Goal: Information Seeking & Learning: Learn about a topic

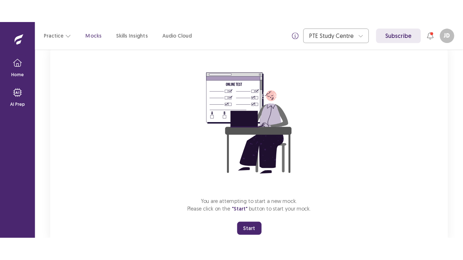
scroll to position [71, 0]
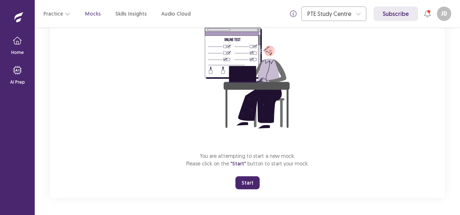
click at [252, 179] on button "Start" at bounding box center [248, 182] width 24 height 13
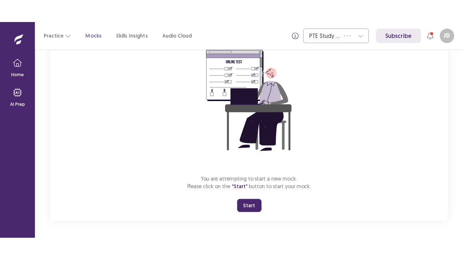
scroll to position [25, 0]
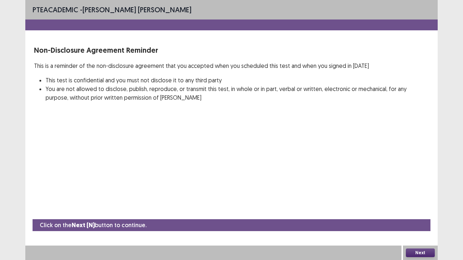
click at [418, 215] on button "Next" at bounding box center [420, 253] width 29 height 9
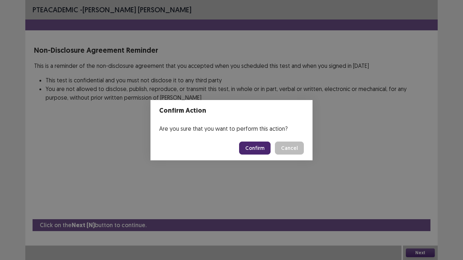
click at [247, 148] on button "Confirm" at bounding box center [254, 148] width 31 height 13
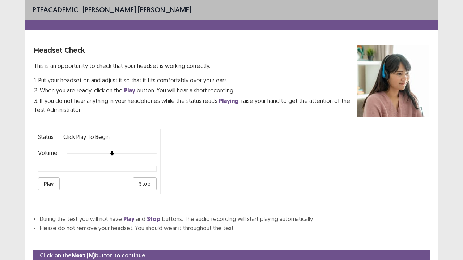
scroll to position [27, 0]
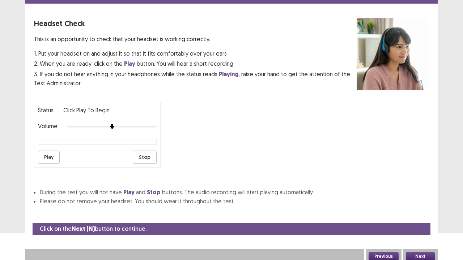
click at [52, 154] on button "Play" at bounding box center [49, 157] width 22 height 13
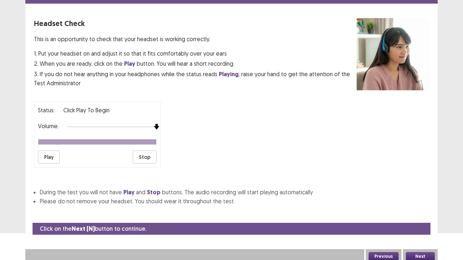
click at [158, 127] on div "Status: Click Play to Begin Volume: Play Stop" at bounding box center [97, 135] width 127 height 66
click at [43, 153] on button "Play" at bounding box center [49, 157] width 22 height 13
click at [417, 215] on button "Next" at bounding box center [420, 257] width 29 height 9
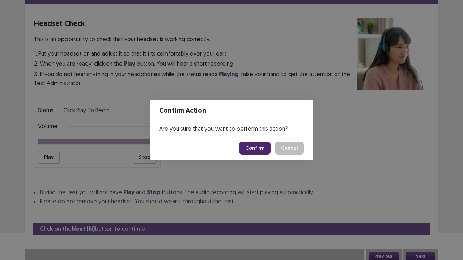
click at [260, 149] on button "Confirm" at bounding box center [254, 148] width 31 height 13
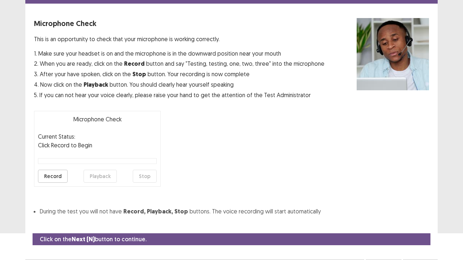
scroll to position [40, 0]
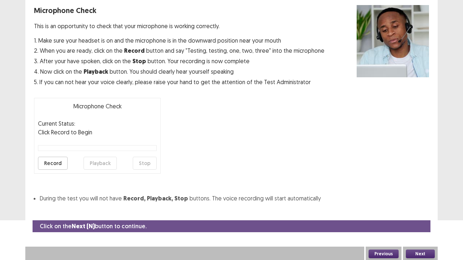
click at [55, 165] on button "Record" at bounding box center [53, 163] width 30 height 13
click at [95, 163] on button "Playback" at bounding box center [100, 163] width 33 height 13
click at [420, 215] on button "Next" at bounding box center [420, 254] width 29 height 9
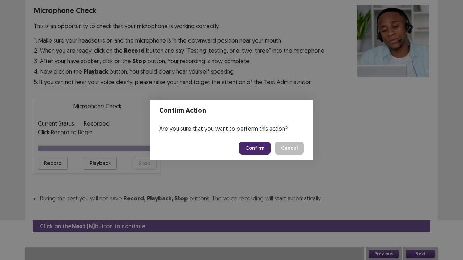
click at [248, 152] on button "Confirm" at bounding box center [254, 148] width 31 height 13
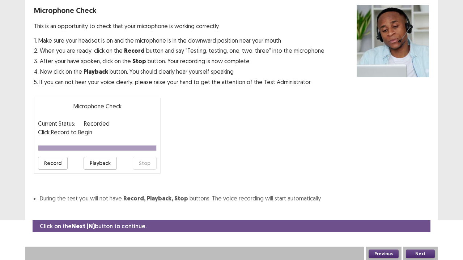
scroll to position [20, 0]
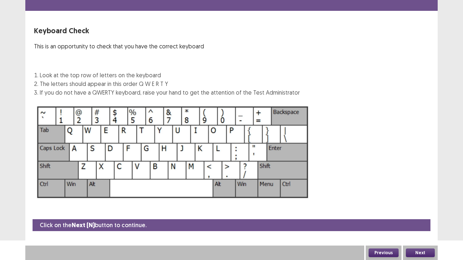
click at [419, 215] on button "Next" at bounding box center [420, 253] width 29 height 9
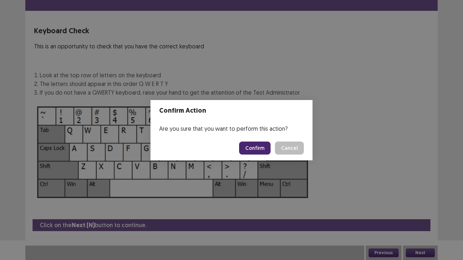
click at [259, 149] on button "Confirm" at bounding box center [254, 148] width 31 height 13
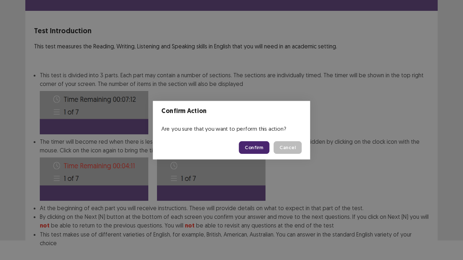
scroll to position [56, 0]
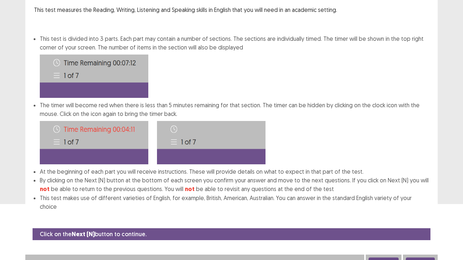
click at [424, 215] on button "Next" at bounding box center [420, 262] width 29 height 9
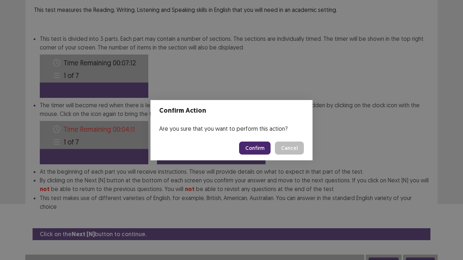
click at [256, 146] on button "Confirm" at bounding box center [254, 148] width 31 height 13
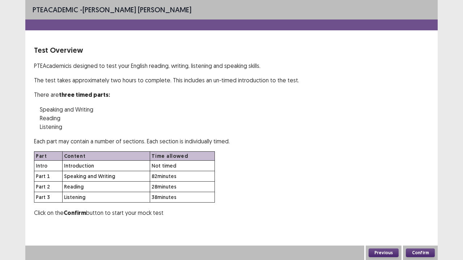
click at [417, 215] on button "Confirm" at bounding box center [420, 253] width 29 height 9
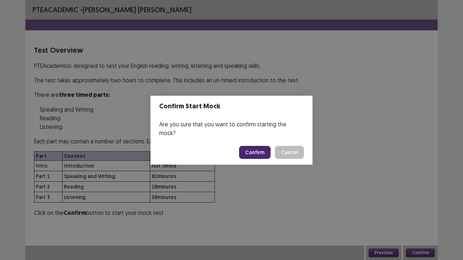
click at [259, 149] on button "Confirm" at bounding box center [254, 152] width 31 height 13
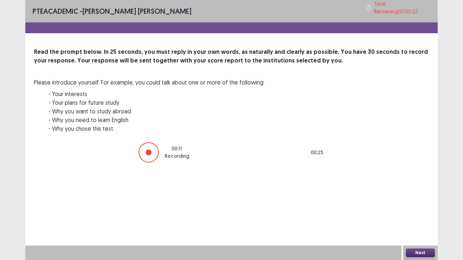
click at [424, 215] on button "Next" at bounding box center [420, 253] width 29 height 9
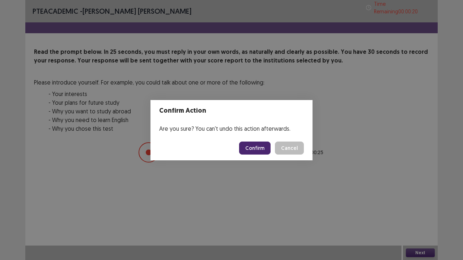
click at [267, 145] on button "Confirm" at bounding box center [254, 148] width 31 height 13
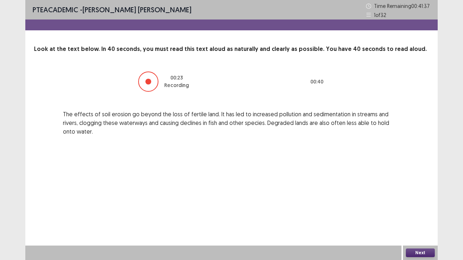
click at [422, 215] on button "Next" at bounding box center [420, 253] width 29 height 9
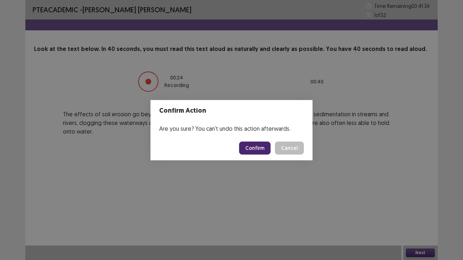
click at [255, 150] on button "Confirm" at bounding box center [254, 148] width 31 height 13
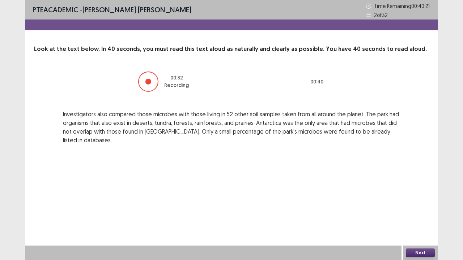
click at [420, 215] on button "Next" at bounding box center [420, 253] width 29 height 9
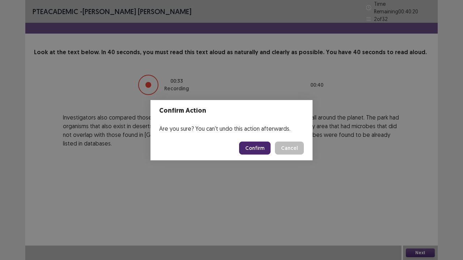
click at [253, 148] on button "Confirm" at bounding box center [254, 148] width 31 height 13
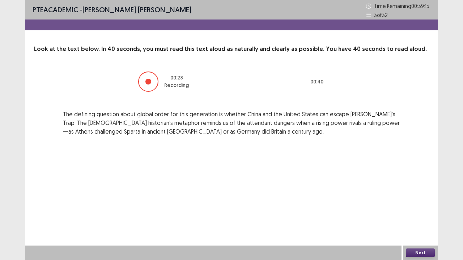
click at [425, 215] on button "Next" at bounding box center [420, 253] width 29 height 9
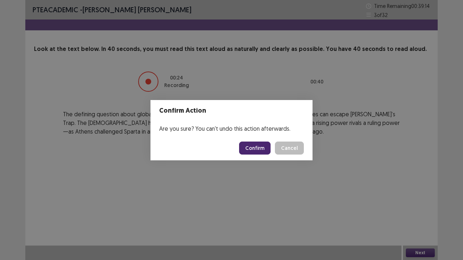
click at [258, 149] on button "Confirm" at bounding box center [254, 148] width 31 height 13
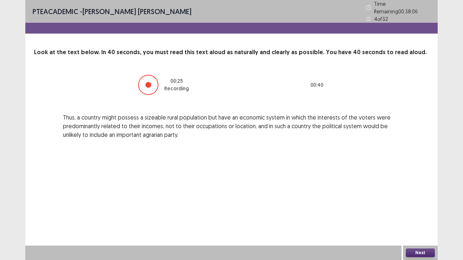
click at [420, 215] on button "Next" at bounding box center [420, 253] width 29 height 9
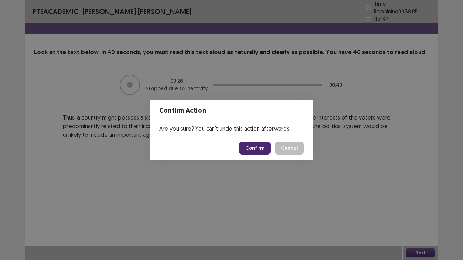
click at [265, 148] on button "Confirm" at bounding box center [254, 148] width 31 height 13
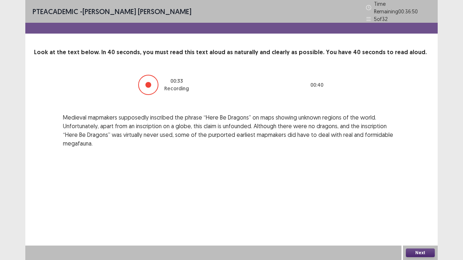
click at [425, 215] on button "Next" at bounding box center [420, 253] width 29 height 9
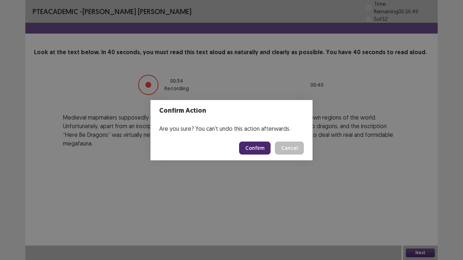
click at [250, 149] on button "Confirm" at bounding box center [254, 148] width 31 height 13
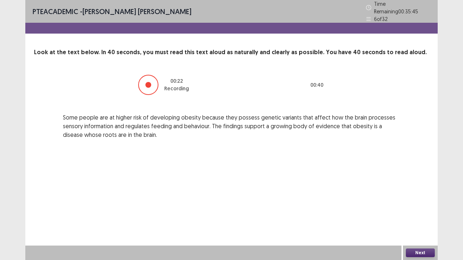
click at [411, 215] on button "Next" at bounding box center [420, 253] width 29 height 9
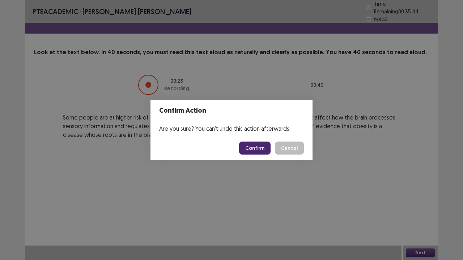
drag, startPoint x: 262, startPoint y: 144, endPoint x: 267, endPoint y: 145, distance: 5.5
click at [262, 144] on button "Confirm" at bounding box center [254, 148] width 31 height 13
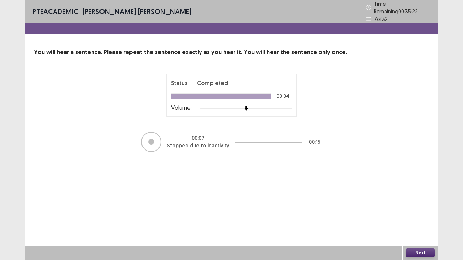
click at [419, 215] on button "Next" at bounding box center [420, 253] width 29 height 9
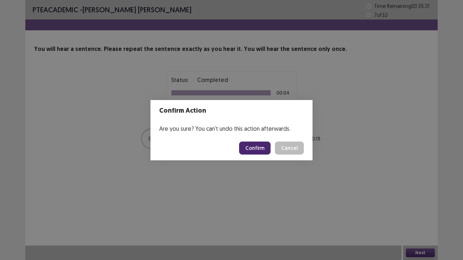
click at [260, 150] on button "Confirm" at bounding box center [254, 148] width 31 height 13
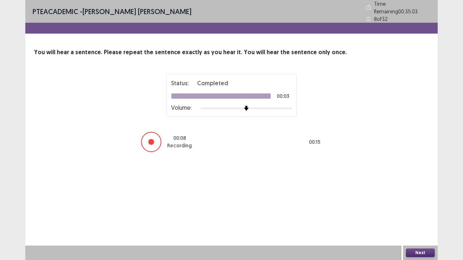
click at [419, 215] on button "Next" at bounding box center [420, 253] width 29 height 9
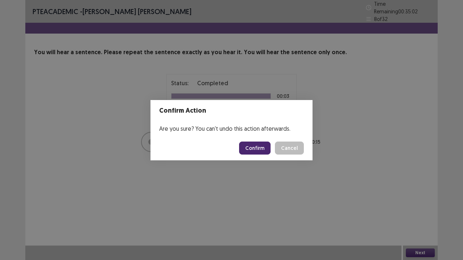
click at [262, 146] on button "Confirm" at bounding box center [254, 148] width 31 height 13
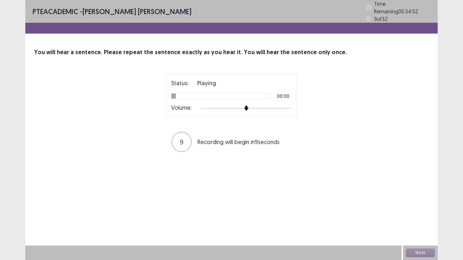
click at [269, 101] on div "Status: Playing 00:00 Volume:" at bounding box center [231, 95] width 121 height 33
click at [269, 106] on div at bounding box center [246, 109] width 92 height 6
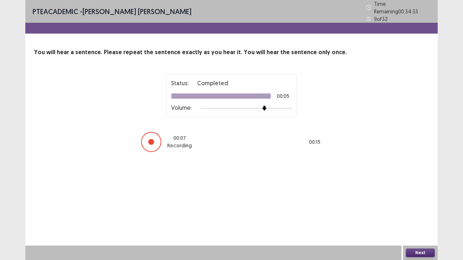
click at [424, 215] on button "Next" at bounding box center [420, 253] width 29 height 9
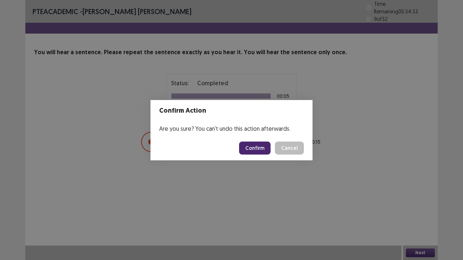
click at [266, 145] on button "Confirm" at bounding box center [254, 148] width 31 height 13
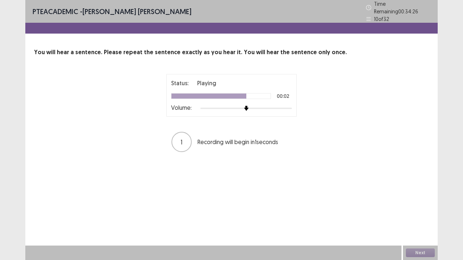
click at [258, 106] on div at bounding box center [246, 109] width 92 height 6
click at [269, 108] on div at bounding box center [246, 108] width 92 height 1
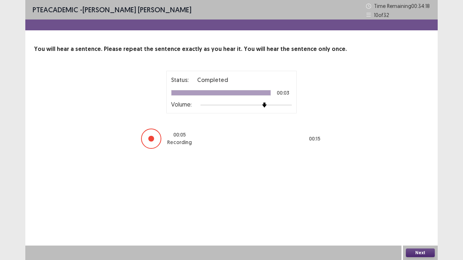
click at [418, 215] on button "Next" at bounding box center [420, 253] width 29 height 9
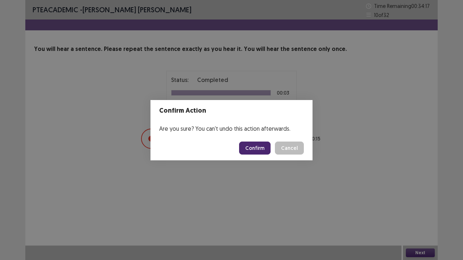
click at [256, 149] on button "Confirm" at bounding box center [254, 148] width 31 height 13
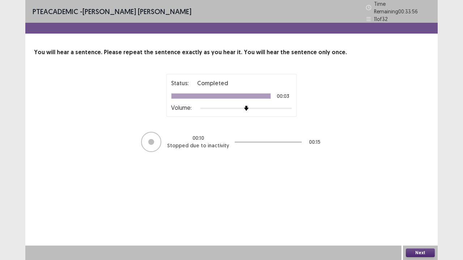
click at [430, 215] on button "Next" at bounding box center [420, 253] width 29 height 9
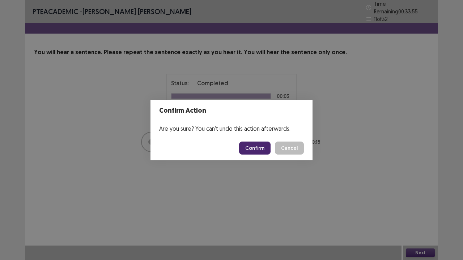
click at [262, 148] on button "Confirm" at bounding box center [254, 148] width 31 height 13
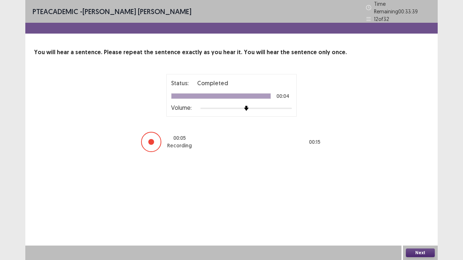
click at [419, 215] on button "Next" at bounding box center [420, 253] width 29 height 9
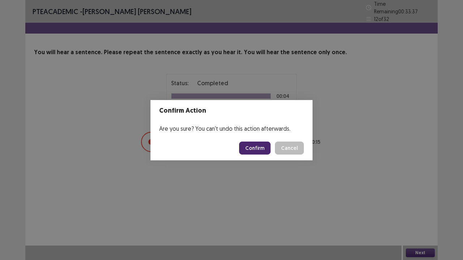
click at [263, 150] on button "Confirm" at bounding box center [254, 148] width 31 height 13
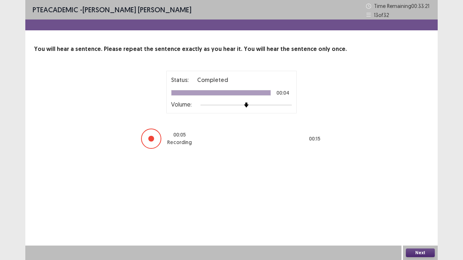
click at [413, 215] on button "Next" at bounding box center [420, 253] width 29 height 9
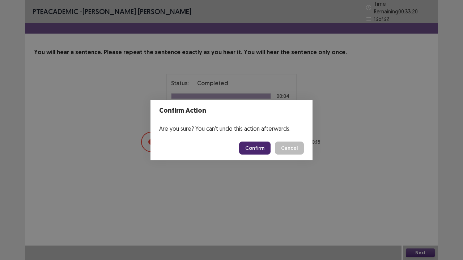
drag, startPoint x: 258, startPoint y: 148, endPoint x: 273, endPoint y: 130, distance: 22.8
click at [258, 148] on button "Confirm" at bounding box center [254, 148] width 31 height 13
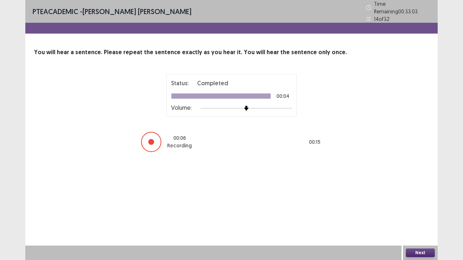
click at [418, 215] on button "Next" at bounding box center [420, 253] width 29 height 9
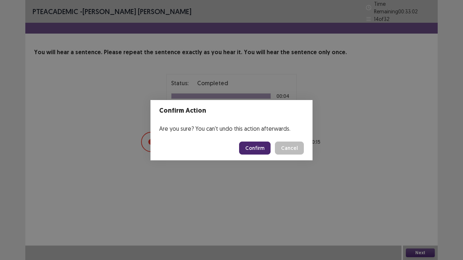
click at [253, 147] on button "Confirm" at bounding box center [254, 148] width 31 height 13
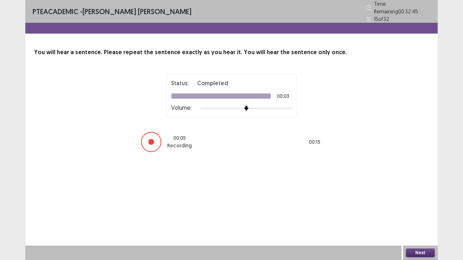
click at [411, 215] on button "Next" at bounding box center [420, 253] width 29 height 9
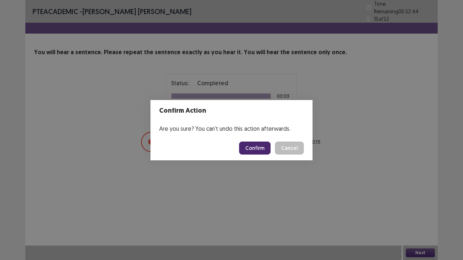
click at [260, 144] on button "Confirm" at bounding box center [254, 148] width 31 height 13
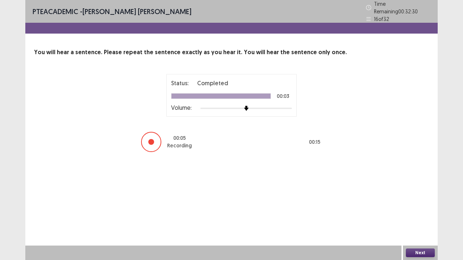
click at [421, 215] on button "Next" at bounding box center [420, 253] width 29 height 9
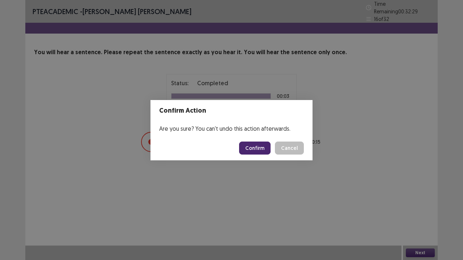
click at [252, 149] on button "Confirm" at bounding box center [254, 148] width 31 height 13
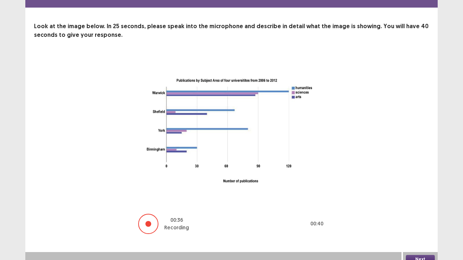
scroll to position [29, 0]
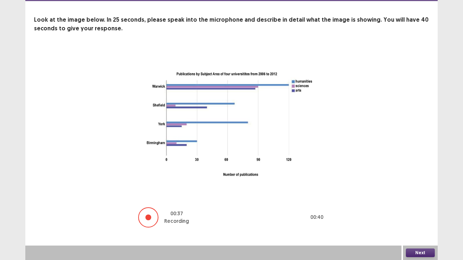
click at [424, 215] on button "Next" at bounding box center [420, 253] width 29 height 9
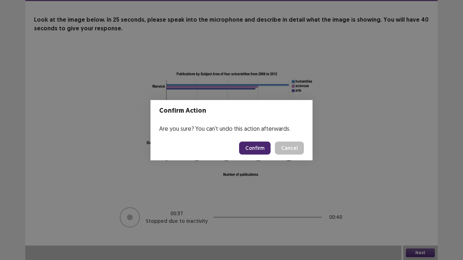
click at [264, 144] on button "Confirm" at bounding box center [254, 148] width 31 height 13
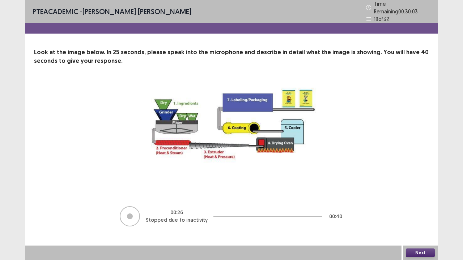
click at [423, 215] on button "Next" at bounding box center [420, 253] width 29 height 9
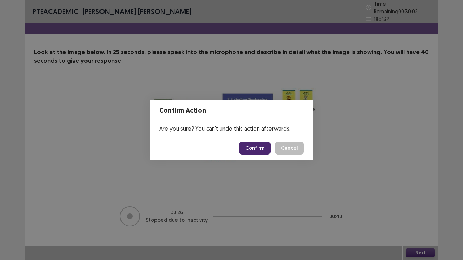
click at [259, 149] on button "Confirm" at bounding box center [254, 148] width 31 height 13
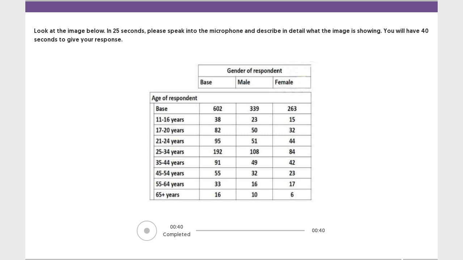
scroll to position [31, 0]
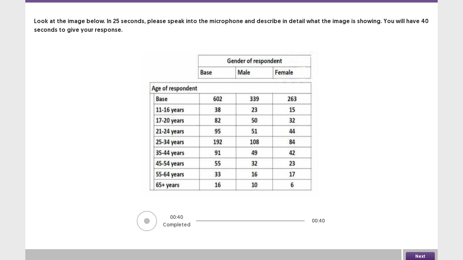
click at [428, 215] on button "Next" at bounding box center [420, 257] width 29 height 9
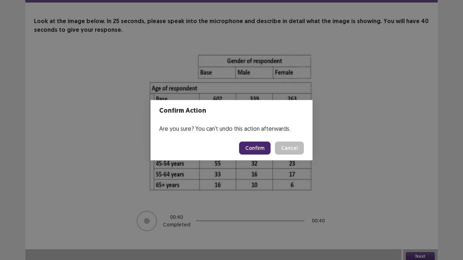
click at [257, 145] on button "Confirm" at bounding box center [254, 148] width 31 height 13
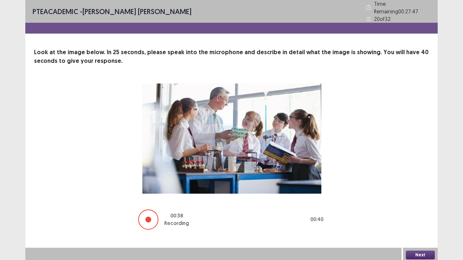
click at [419, 215] on button "Next" at bounding box center [420, 255] width 29 height 9
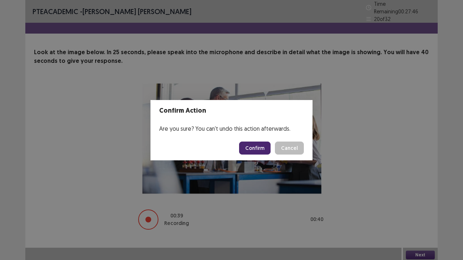
click at [256, 144] on button "Confirm" at bounding box center [254, 148] width 31 height 13
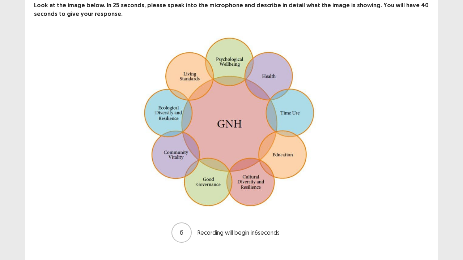
scroll to position [59, 0]
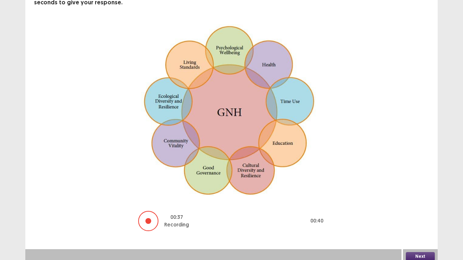
click at [422, 215] on button "Next" at bounding box center [420, 257] width 29 height 9
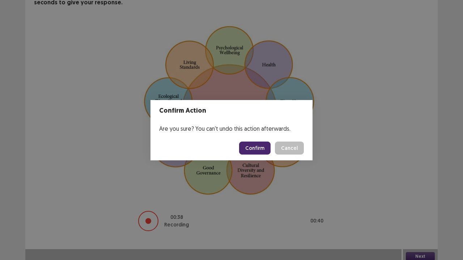
click at [259, 147] on button "Confirm" at bounding box center [254, 148] width 31 height 13
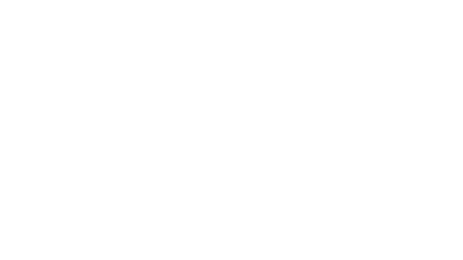
scroll to position [0, 0]
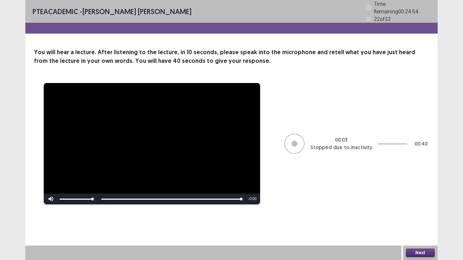
click at [426, 215] on button "Next" at bounding box center [420, 253] width 29 height 9
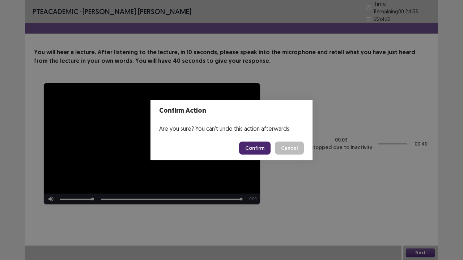
click at [258, 147] on button "Confirm" at bounding box center [254, 148] width 31 height 13
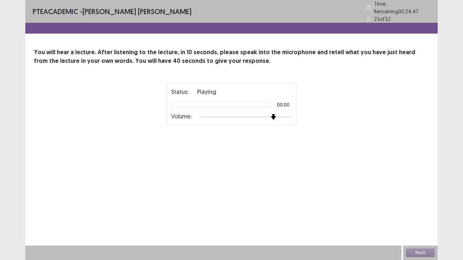
click at [273, 118] on div "Status: Playing 00:00 Volume:" at bounding box center [231, 104] width 130 height 43
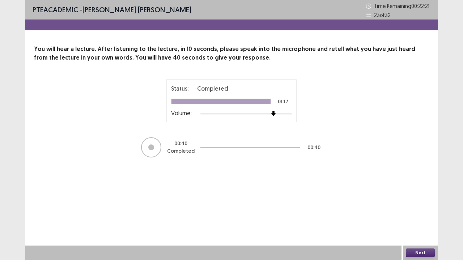
click at [427, 215] on button "Next" at bounding box center [420, 253] width 29 height 9
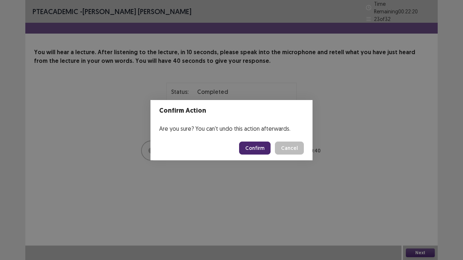
click at [260, 149] on button "Confirm" at bounding box center [254, 148] width 31 height 13
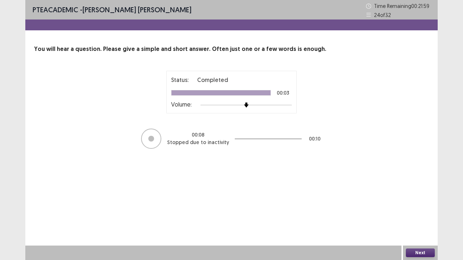
click at [412, 215] on button "Next" at bounding box center [420, 253] width 29 height 9
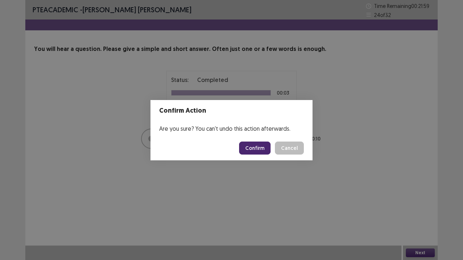
click at [256, 148] on button "Confirm" at bounding box center [254, 148] width 31 height 13
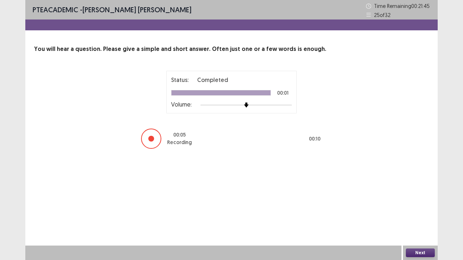
click at [415, 215] on button "Next" at bounding box center [420, 253] width 29 height 9
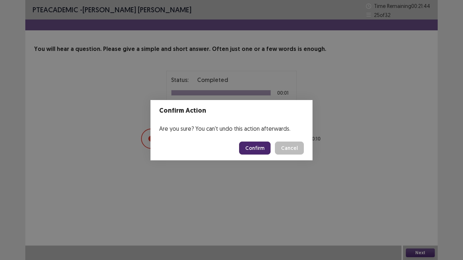
click at [258, 147] on button "Confirm" at bounding box center [254, 148] width 31 height 13
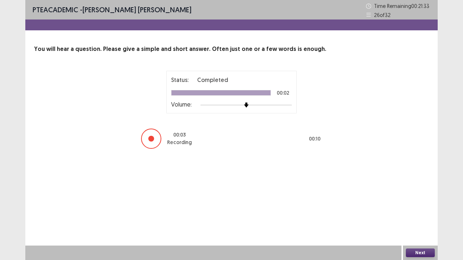
click at [420, 215] on button "Next" at bounding box center [420, 253] width 29 height 9
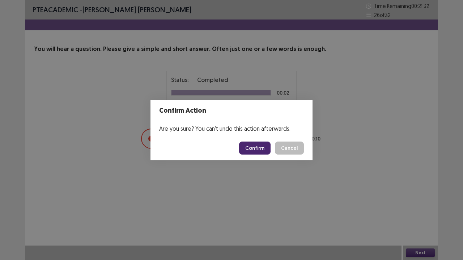
click at [254, 151] on button "Confirm" at bounding box center [254, 148] width 31 height 13
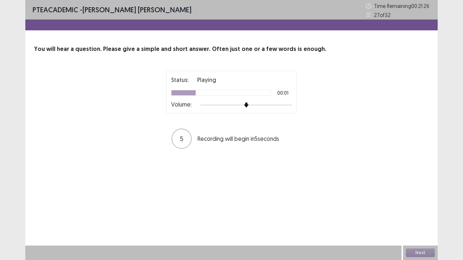
click at [271, 106] on div at bounding box center [246, 105] width 92 height 6
click at [283, 105] on div at bounding box center [246, 105] width 92 height 6
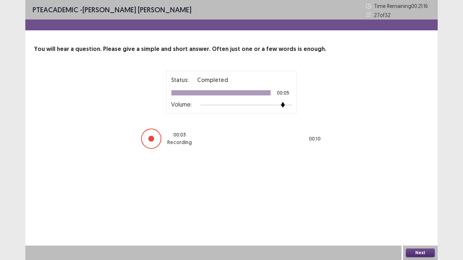
click at [423, 215] on button "Next" at bounding box center [420, 253] width 29 height 9
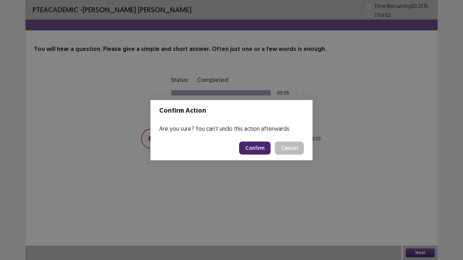
click at [258, 145] on button "Confirm" at bounding box center [254, 148] width 31 height 13
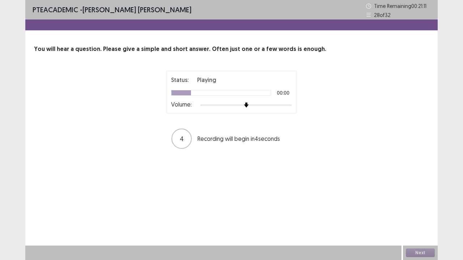
click at [277, 107] on div at bounding box center [246, 105] width 92 height 6
click at [285, 106] on div at bounding box center [246, 105] width 92 height 6
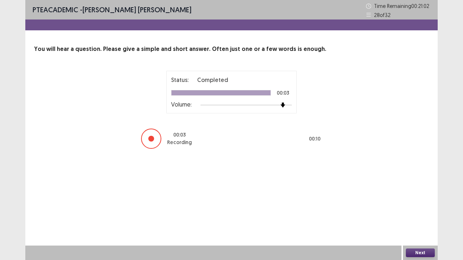
click at [423, 215] on button "Next" at bounding box center [420, 253] width 29 height 9
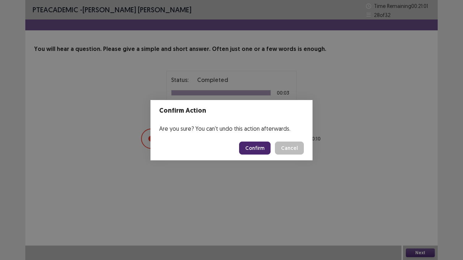
click at [249, 141] on footer "Confirm Cancel" at bounding box center [231, 148] width 162 height 25
click at [252, 146] on button "Confirm" at bounding box center [254, 148] width 31 height 13
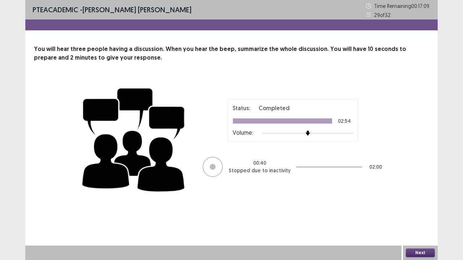
click at [426, 215] on button "Next" at bounding box center [420, 253] width 29 height 9
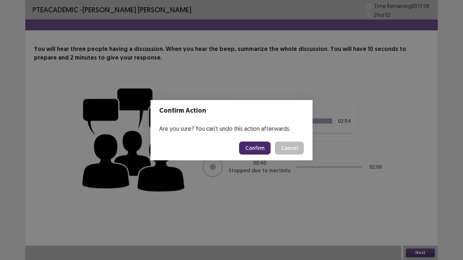
click at [251, 147] on button "Confirm" at bounding box center [254, 148] width 31 height 13
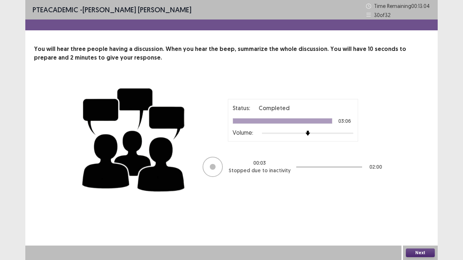
click at [424, 215] on button "Next" at bounding box center [420, 253] width 29 height 9
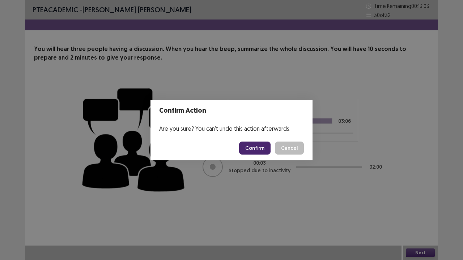
click at [260, 145] on button "Confirm" at bounding box center [254, 148] width 31 height 13
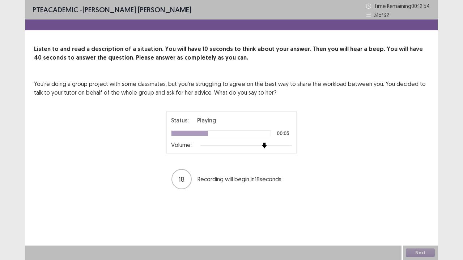
click at [268, 146] on div at bounding box center [246, 145] width 92 height 1
click at [281, 146] on div at bounding box center [246, 146] width 92 height 6
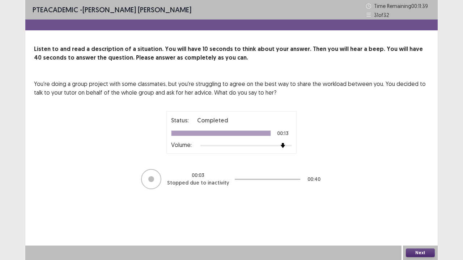
click at [424, 215] on button "Next" at bounding box center [420, 253] width 29 height 9
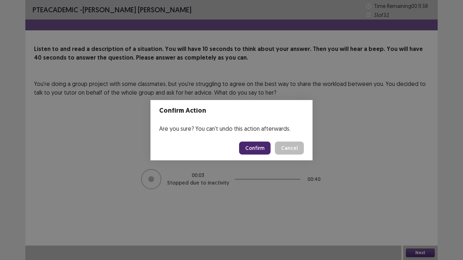
click at [263, 148] on button "Confirm" at bounding box center [254, 148] width 31 height 13
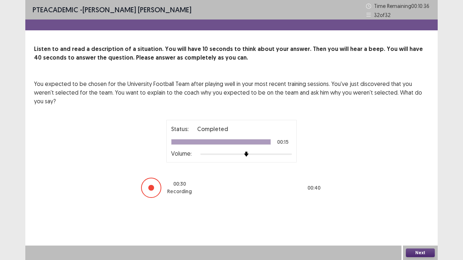
click at [411, 215] on button "Next" at bounding box center [420, 253] width 29 height 9
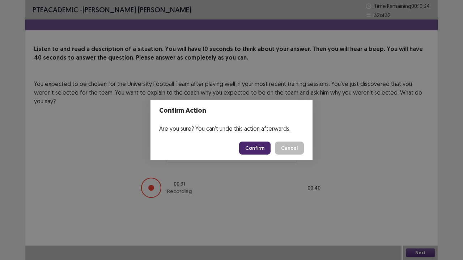
click at [259, 143] on button "Confirm" at bounding box center [254, 148] width 31 height 13
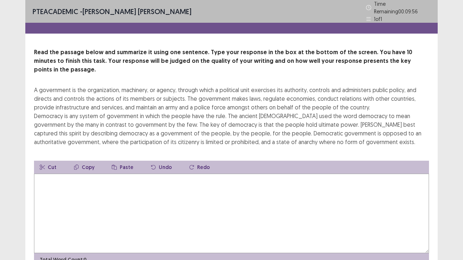
scroll to position [26, 0]
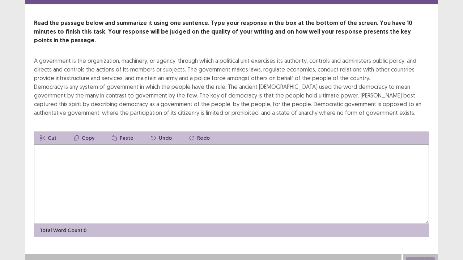
click at [152, 151] on textarea at bounding box center [231, 185] width 395 height 80
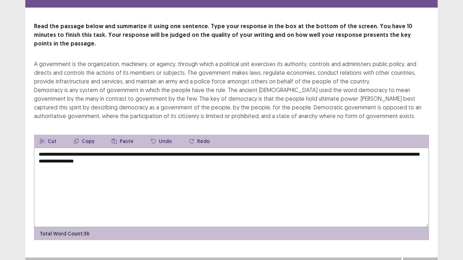
type textarea "**********"
click at [424, 215] on button "Next" at bounding box center [420, 265] width 29 height 9
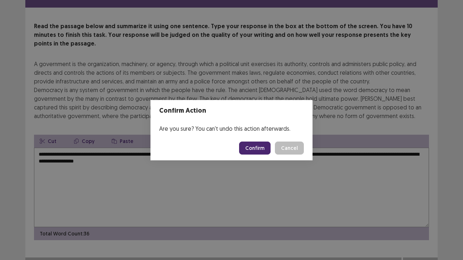
click at [253, 149] on button "Confirm" at bounding box center [254, 148] width 31 height 13
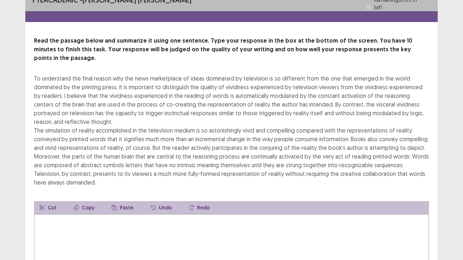
scroll to position [0, 0]
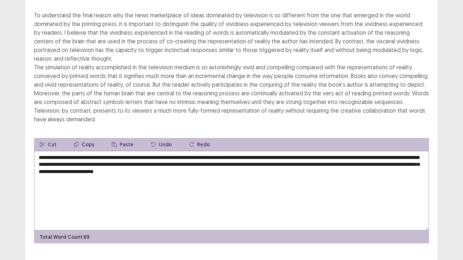
scroll to position [78, 0]
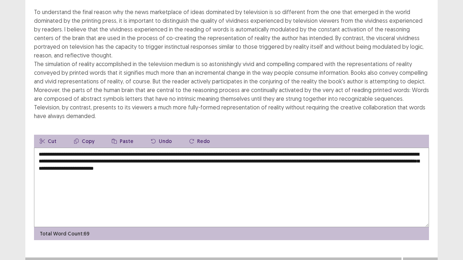
type textarea "**********"
click at [420, 215] on button "Next" at bounding box center [420, 265] width 29 height 9
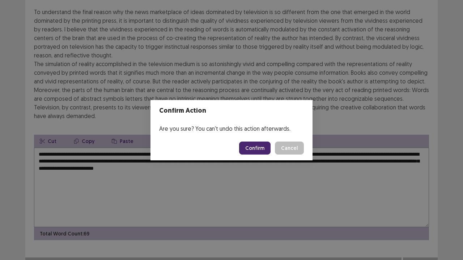
click at [255, 147] on button "Confirm" at bounding box center [254, 148] width 31 height 13
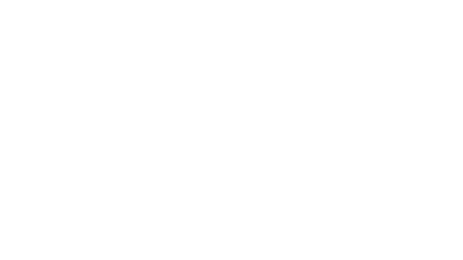
scroll to position [0, 0]
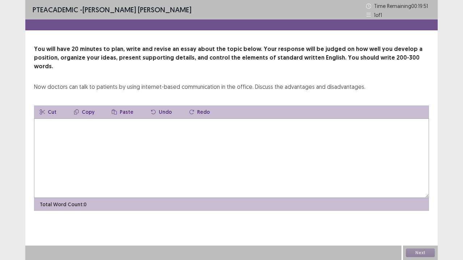
click at [139, 124] on textarea at bounding box center [231, 159] width 395 height 80
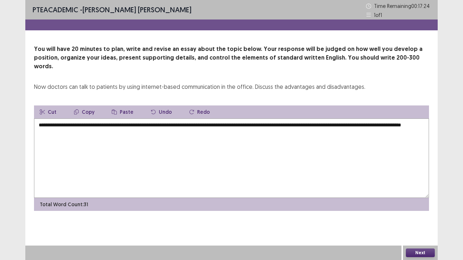
click at [102, 124] on textarea "**********" at bounding box center [231, 159] width 395 height 80
click at [127, 123] on textarea "**********" at bounding box center [231, 159] width 395 height 80
click at [91, 119] on textarea "**********" at bounding box center [231, 159] width 395 height 80
click at [274, 124] on textarea "**********" at bounding box center [231, 159] width 395 height 80
click at [204, 122] on textarea "**********" at bounding box center [231, 159] width 395 height 80
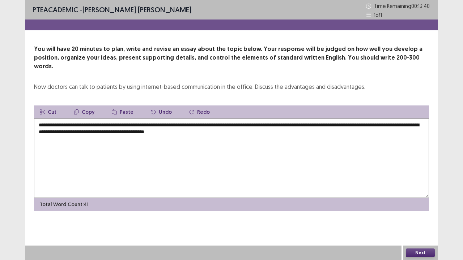
click at [266, 122] on textarea "**********" at bounding box center [231, 159] width 395 height 80
click at [283, 122] on textarea "**********" at bounding box center [231, 159] width 395 height 80
click at [374, 124] on textarea "**********" at bounding box center [231, 159] width 395 height 80
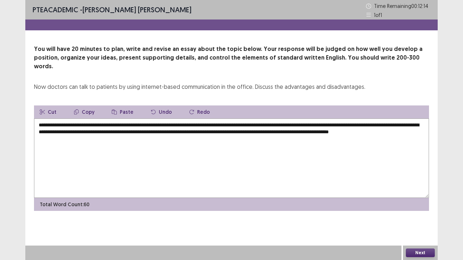
drag, startPoint x: 374, startPoint y: 124, endPoint x: 383, endPoint y: 129, distance: 10.2
click at [383, 129] on textarea "**********" at bounding box center [231, 159] width 395 height 80
click at [121, 138] on textarea "**********" at bounding box center [231, 159] width 395 height 80
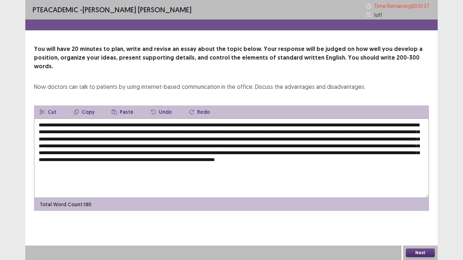
click at [122, 137] on textarea at bounding box center [231, 159] width 395 height 80
click at [324, 156] on textarea at bounding box center [231, 159] width 395 height 80
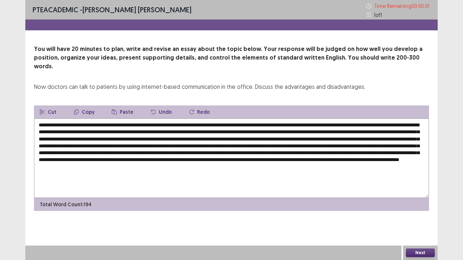
type textarea "**********"
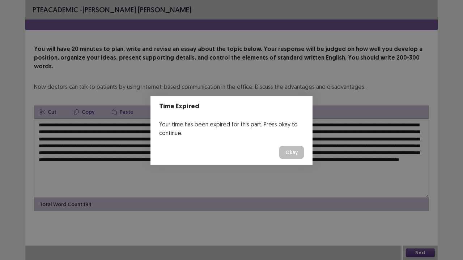
click at [288, 149] on button "Okay" at bounding box center [291, 152] width 25 height 13
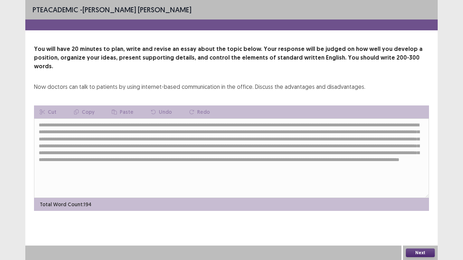
click at [414, 215] on button "Next" at bounding box center [420, 253] width 29 height 9
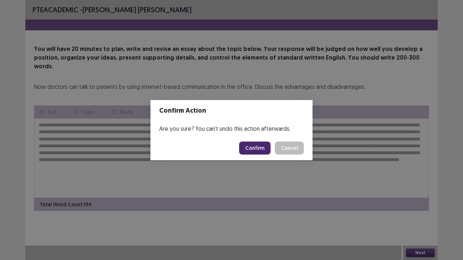
click at [250, 146] on button "Confirm" at bounding box center [254, 148] width 31 height 13
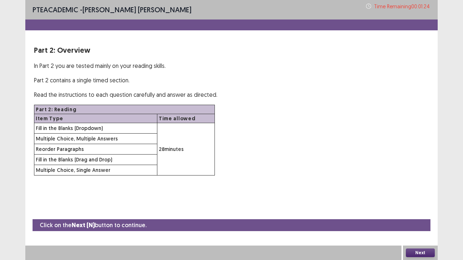
click at [412, 215] on button "Next" at bounding box center [420, 253] width 29 height 9
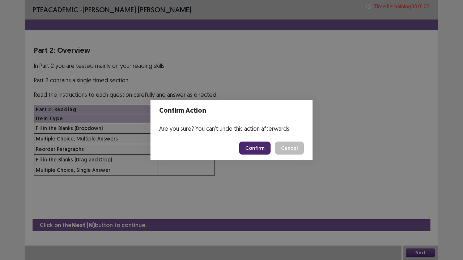
click at [266, 143] on button "Confirm" at bounding box center [254, 148] width 31 height 13
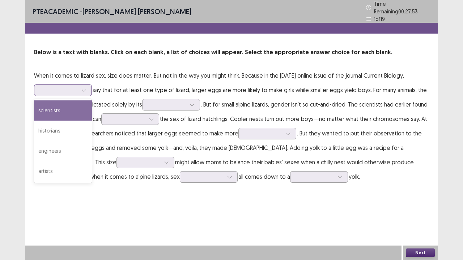
click at [86, 88] on icon at bounding box center [83, 90] width 5 height 5
click at [67, 115] on div "scientists" at bounding box center [63, 111] width 58 height 20
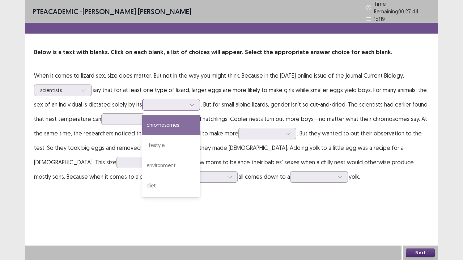
click at [194, 104] on icon at bounding box center [192, 105] width 4 height 2
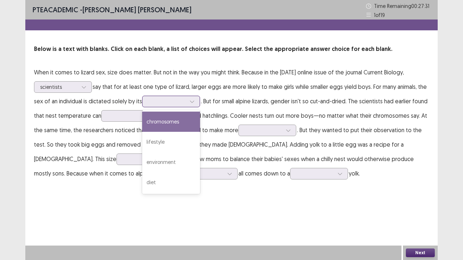
click at [178, 124] on div "chromosomes" at bounding box center [171, 122] width 58 height 20
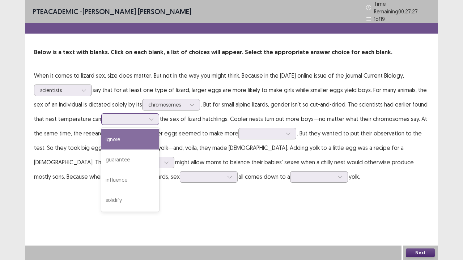
click at [151, 117] on icon at bounding box center [151, 119] width 5 height 5
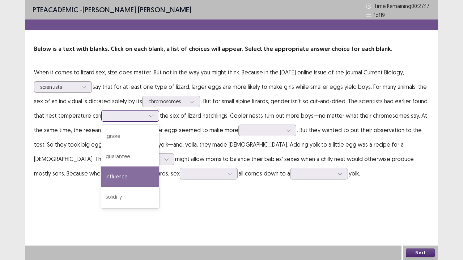
click at [134, 178] on div "influence" at bounding box center [130, 177] width 58 height 20
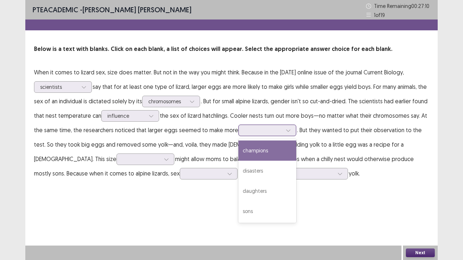
click at [286, 131] on icon at bounding box center [288, 130] width 5 height 5
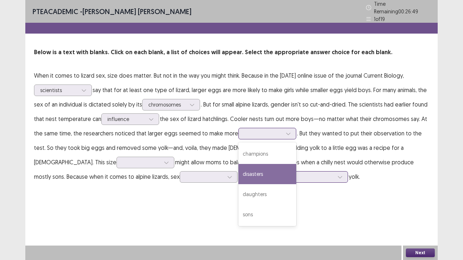
click at [256, 173] on div "disasters" at bounding box center [267, 174] width 58 height 20
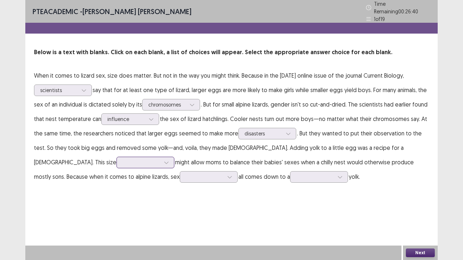
drag, startPoint x: 84, startPoint y: 161, endPoint x: 80, endPoint y: 164, distance: 5.4
click at [161, 164] on div at bounding box center [166, 162] width 11 height 11
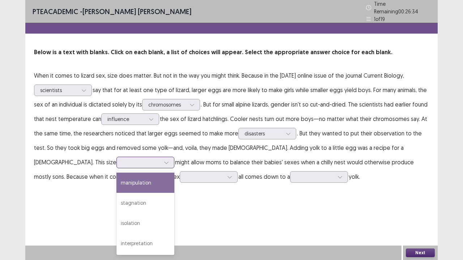
click at [116, 181] on div "manipulation" at bounding box center [145, 183] width 58 height 20
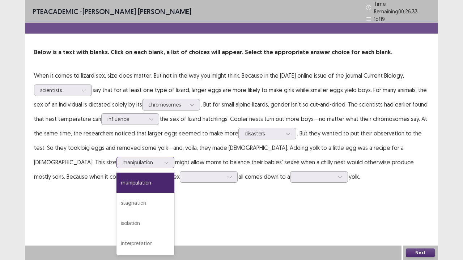
click at [164, 160] on icon at bounding box center [166, 162] width 5 height 5
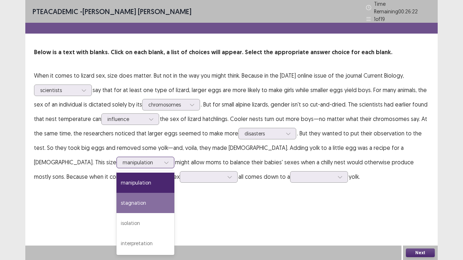
click at [116, 203] on div "stagnation" at bounding box center [145, 203] width 58 height 20
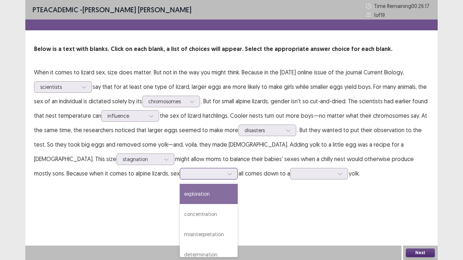
click at [227, 174] on icon at bounding box center [229, 173] width 5 height 5
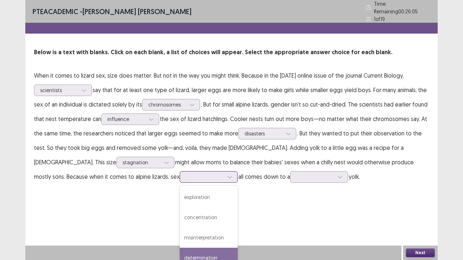
click at [180, 215] on div "determination" at bounding box center [209, 258] width 58 height 20
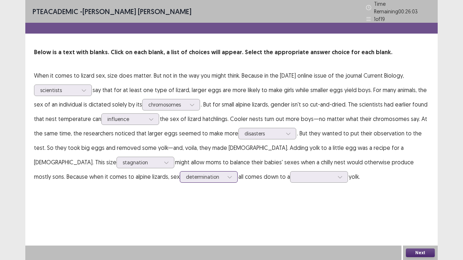
click at [227, 176] on icon at bounding box center [229, 177] width 5 height 5
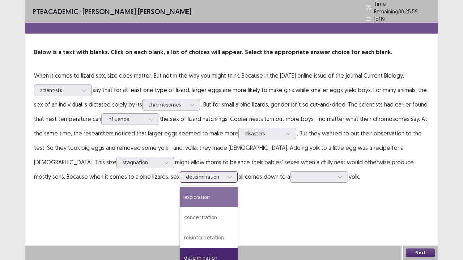
click at [180, 192] on div "exploration" at bounding box center [209, 197] width 58 height 20
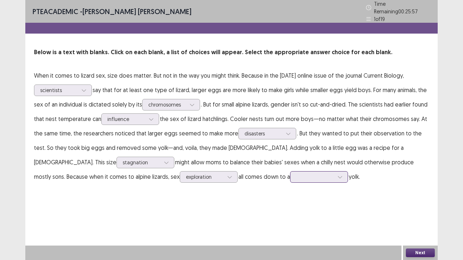
click at [335, 174] on div at bounding box center [340, 177] width 11 height 11
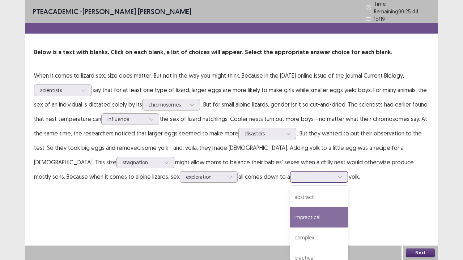
click at [290, 215] on div "impractical" at bounding box center [319, 218] width 58 height 20
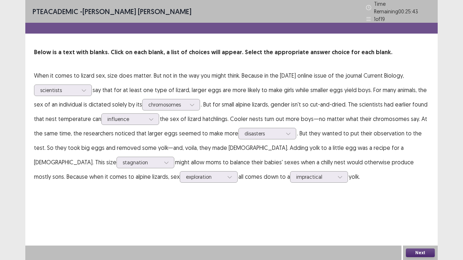
click at [413, 215] on button "Next" at bounding box center [420, 253] width 29 height 9
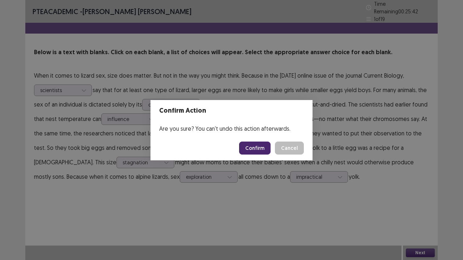
click at [257, 149] on button "Confirm" at bounding box center [254, 148] width 31 height 13
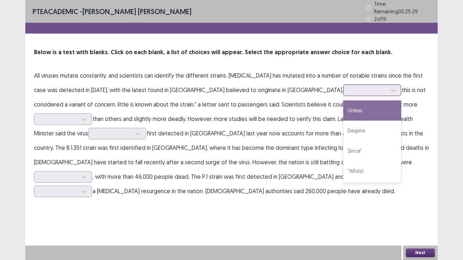
click at [391, 88] on icon at bounding box center [393, 90] width 5 height 5
click at [343, 108] on div "Unless" at bounding box center [372, 111] width 58 height 20
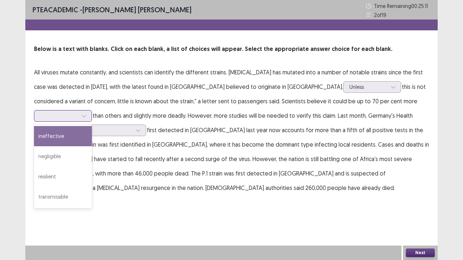
click at [86, 114] on icon at bounding box center [83, 116] width 5 height 5
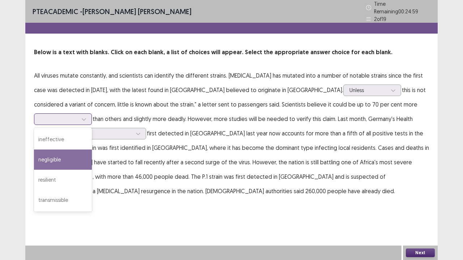
click at [92, 150] on div "negligible" at bounding box center [63, 160] width 58 height 20
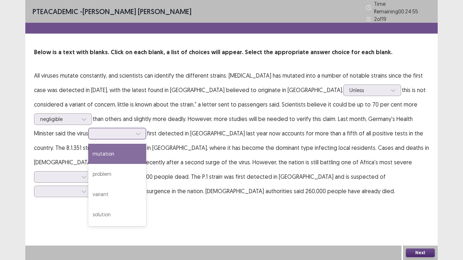
click at [136, 131] on icon at bounding box center [138, 133] width 5 height 5
click at [88, 150] on div "mutation" at bounding box center [117, 154] width 58 height 20
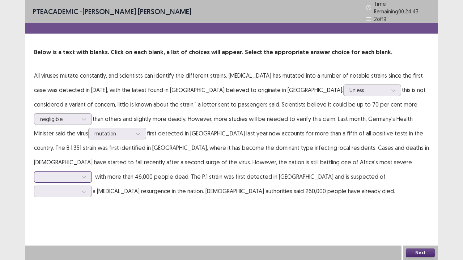
click at [89, 172] on div at bounding box center [84, 177] width 11 height 11
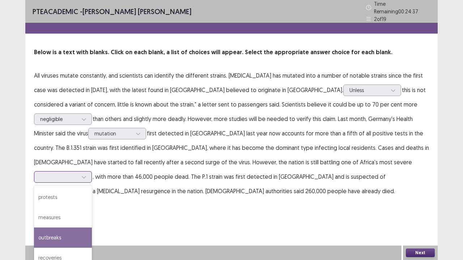
click at [92, 215] on div "outbreaks" at bounding box center [63, 238] width 58 height 20
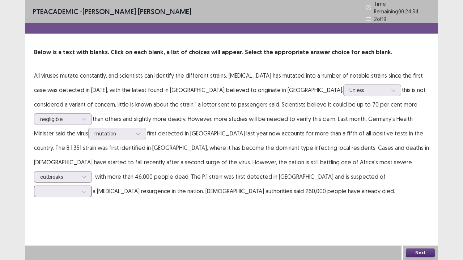
click at [89, 186] on div at bounding box center [84, 191] width 11 height 11
click at [92, 215] on div "initiating" at bounding box center [63, 252] width 58 height 20
click at [410, 215] on button "Next" at bounding box center [420, 253] width 29 height 9
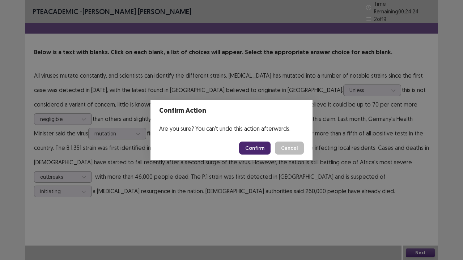
click at [259, 153] on button "Confirm" at bounding box center [254, 148] width 31 height 13
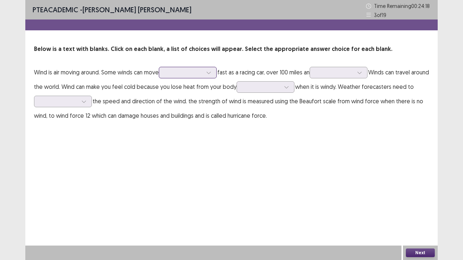
click at [211, 71] on icon at bounding box center [208, 72] width 5 height 5
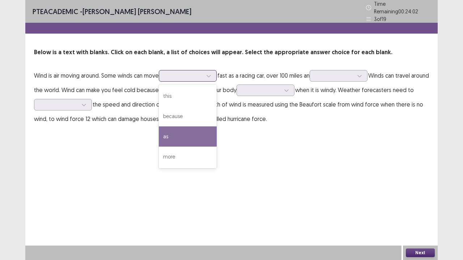
click at [189, 132] on div "as" at bounding box center [188, 137] width 58 height 20
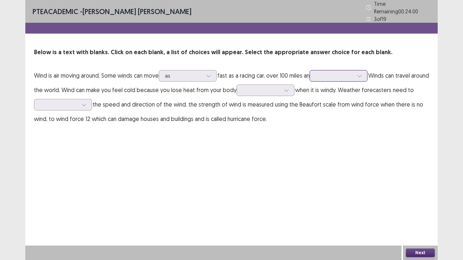
click at [365, 72] on div at bounding box center [359, 76] width 11 height 11
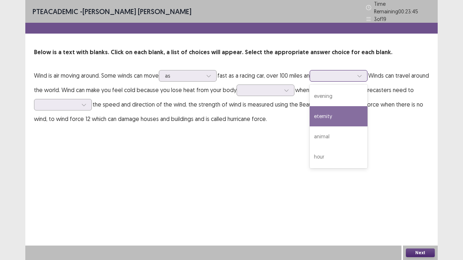
click at [345, 115] on div "eternity" at bounding box center [339, 116] width 58 height 20
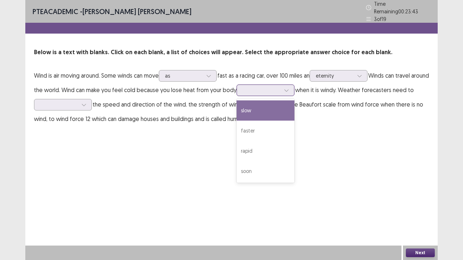
click at [289, 88] on icon at bounding box center [286, 90] width 5 height 5
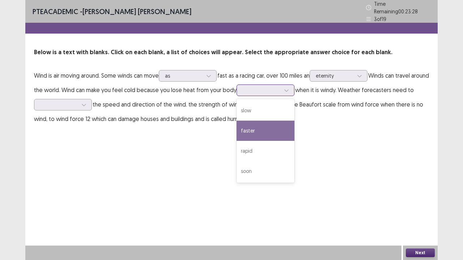
click at [284, 124] on div "faster" at bounding box center [266, 131] width 58 height 20
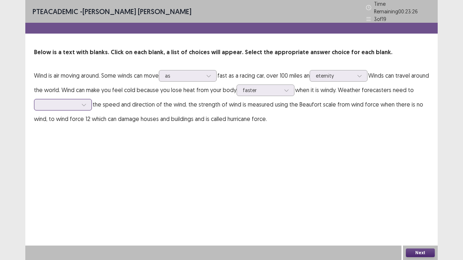
click at [86, 103] on icon at bounding box center [83, 104] width 5 height 5
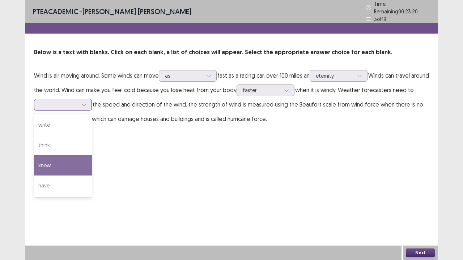
click at [82, 157] on div "know" at bounding box center [63, 166] width 58 height 20
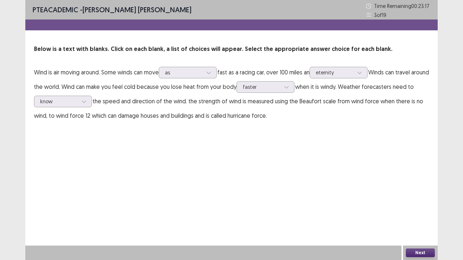
click at [424, 215] on button "Next" at bounding box center [420, 253] width 29 height 9
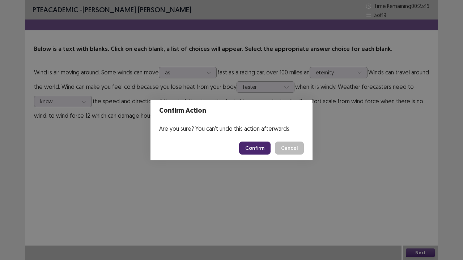
click at [258, 145] on button "Confirm" at bounding box center [254, 148] width 31 height 13
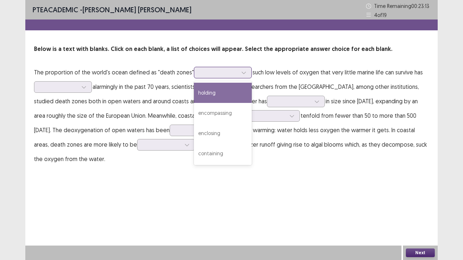
click at [244, 71] on div at bounding box center [243, 72] width 11 height 11
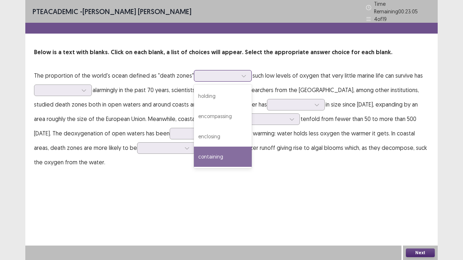
click at [213, 154] on div "containing" at bounding box center [223, 157] width 58 height 20
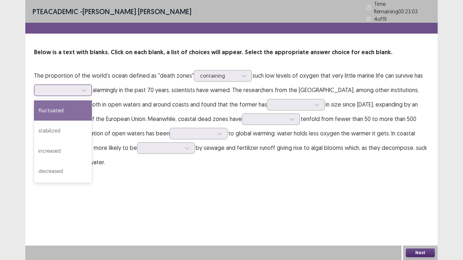
click at [86, 87] on div at bounding box center [84, 90] width 11 height 11
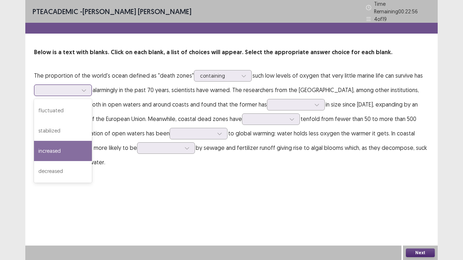
click at [65, 151] on div "increased" at bounding box center [63, 151] width 58 height 20
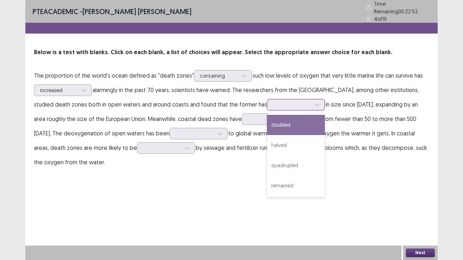
click at [319, 102] on icon at bounding box center [316, 104] width 5 height 5
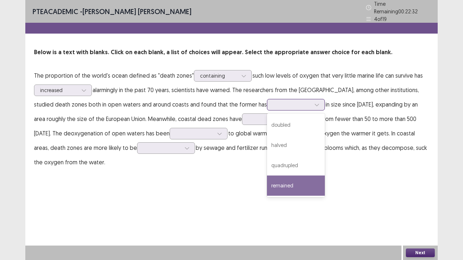
click at [325, 181] on div "remained" at bounding box center [296, 186] width 58 height 20
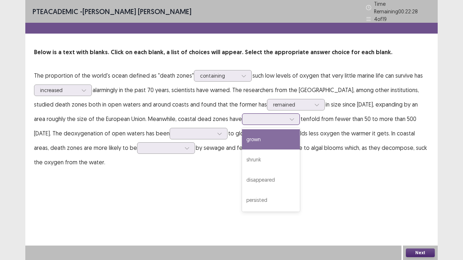
click at [297, 116] on div at bounding box center [292, 119] width 11 height 11
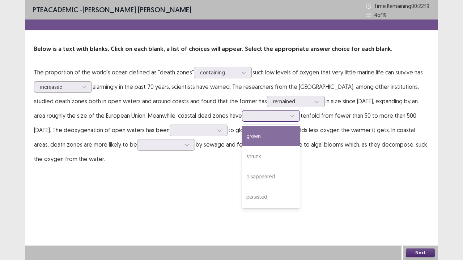
click at [300, 134] on div "grown" at bounding box center [271, 136] width 58 height 20
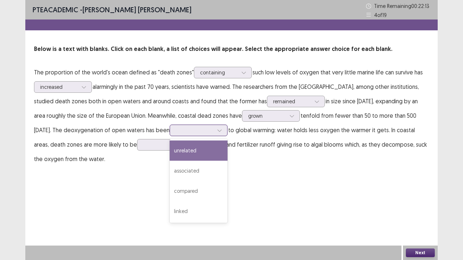
click at [222, 130] on icon at bounding box center [219, 130] width 5 height 5
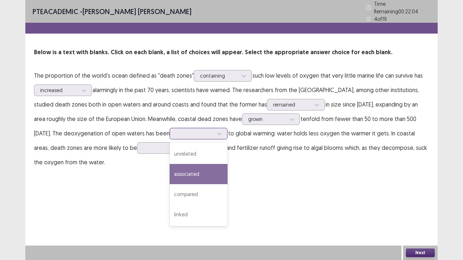
click at [228, 168] on div "associated" at bounding box center [199, 174] width 58 height 20
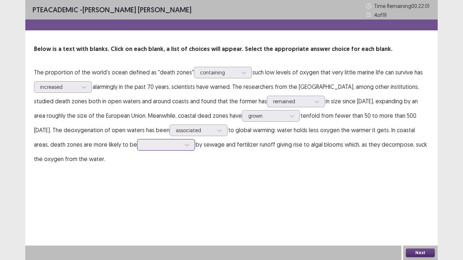
click at [192, 148] on div at bounding box center [187, 145] width 11 height 11
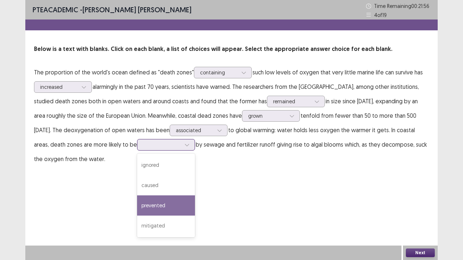
click at [189, 207] on div "prevented" at bounding box center [166, 206] width 58 height 20
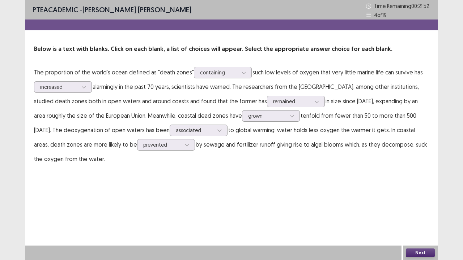
click at [421, 215] on div "Next" at bounding box center [420, 253] width 35 height 14
click at [420, 215] on button "Next" at bounding box center [420, 253] width 29 height 9
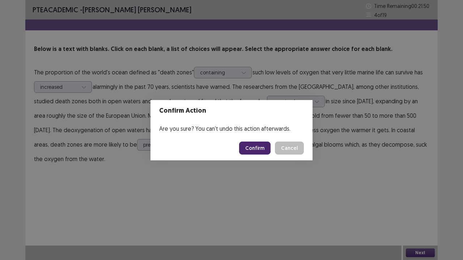
click at [256, 149] on button "Confirm" at bounding box center [254, 148] width 31 height 13
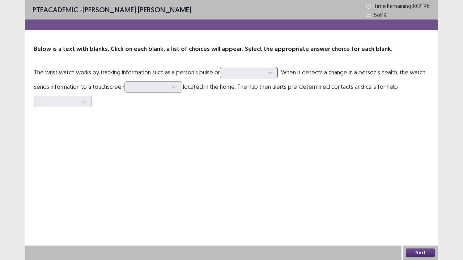
click at [272, 73] on icon at bounding box center [269, 72] width 5 height 5
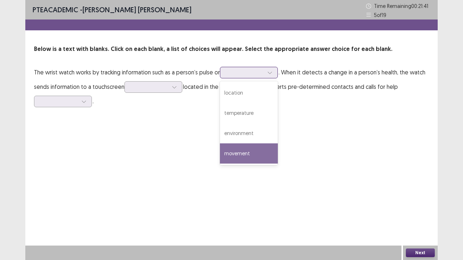
click at [252, 150] on div "movement" at bounding box center [249, 154] width 58 height 20
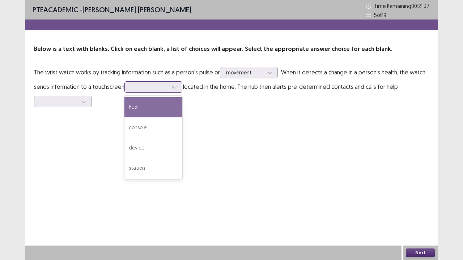
click at [175, 89] on icon at bounding box center [174, 87] width 5 height 5
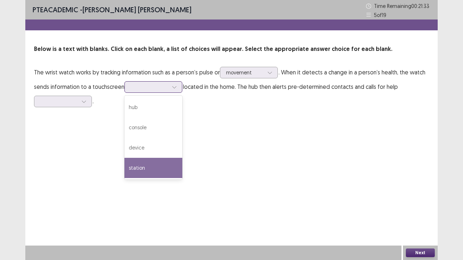
click at [146, 164] on div "station" at bounding box center [153, 168] width 58 height 20
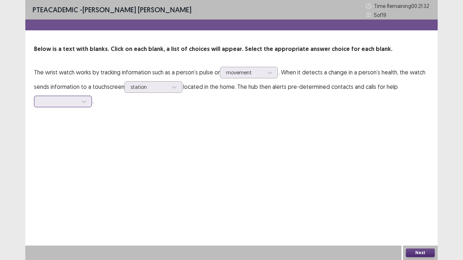
click at [85, 101] on icon at bounding box center [83, 101] width 5 height 5
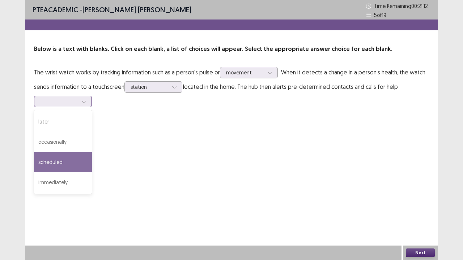
click at [64, 157] on div "scheduled" at bounding box center [63, 162] width 58 height 20
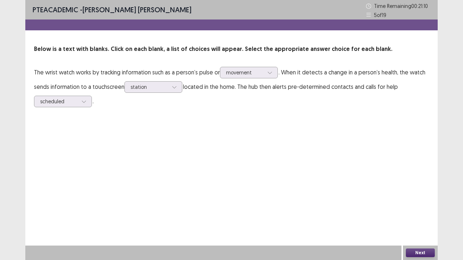
click at [417, 215] on button "Next" at bounding box center [420, 253] width 29 height 9
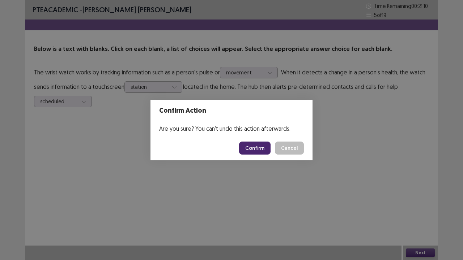
click at [255, 150] on button "Confirm" at bounding box center [254, 148] width 31 height 13
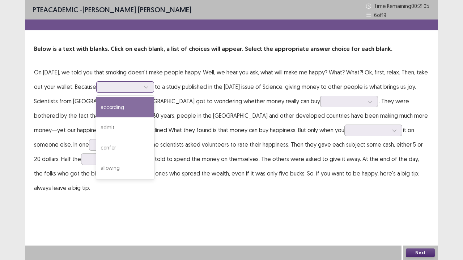
click at [149, 89] on icon at bounding box center [146, 87] width 5 height 5
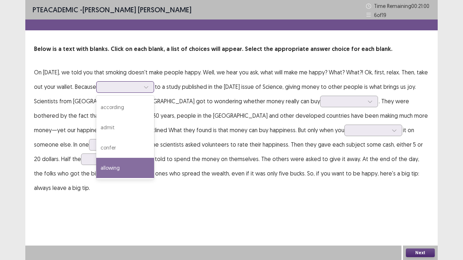
click at [132, 166] on div "allowing" at bounding box center [125, 168] width 58 height 20
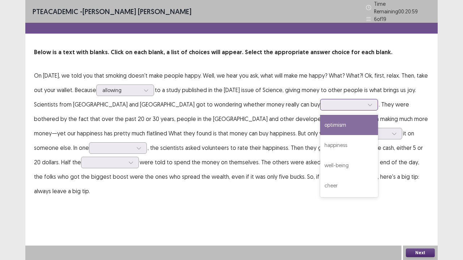
click at [368, 103] on icon at bounding box center [370, 104] width 5 height 5
click at [320, 124] on div "optimism" at bounding box center [349, 125] width 58 height 20
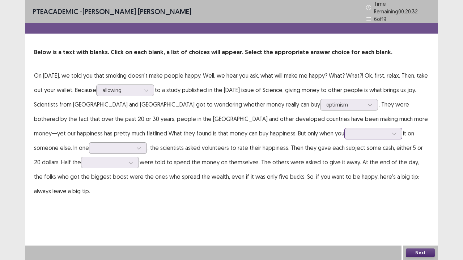
drag, startPoint x: 304, startPoint y: 129, endPoint x: 300, endPoint y: 131, distance: 4.4
click at [389, 129] on div at bounding box center [394, 133] width 11 height 11
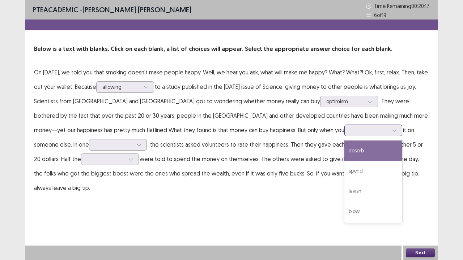
click at [344, 153] on div "absorb" at bounding box center [373, 151] width 58 height 20
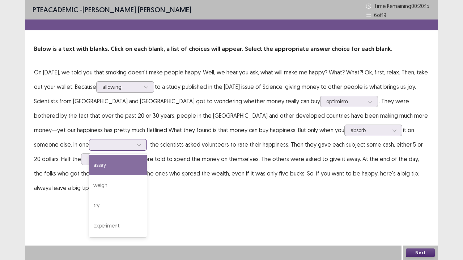
click at [136, 144] on icon at bounding box center [138, 145] width 5 height 5
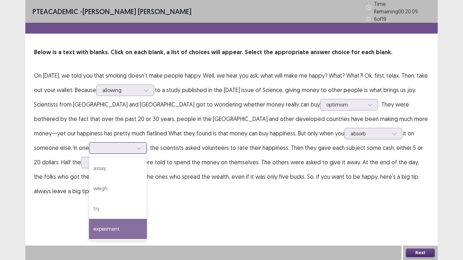
click at [89, 215] on div "experiment" at bounding box center [118, 229] width 58 height 20
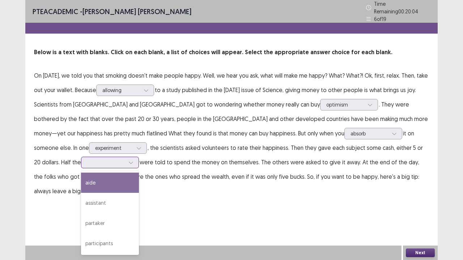
click at [128, 160] on icon at bounding box center [130, 162] width 5 height 5
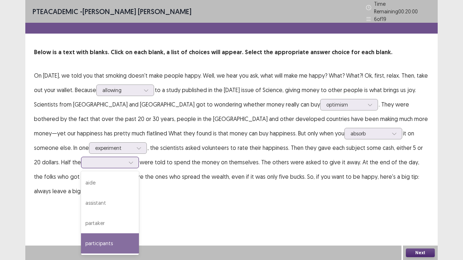
click at [81, 215] on div "participants" at bounding box center [110, 244] width 58 height 20
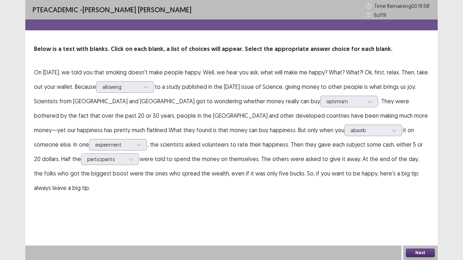
click at [419, 215] on div "Next" at bounding box center [420, 253] width 35 height 14
click at [417, 215] on button "Next" at bounding box center [420, 253] width 29 height 9
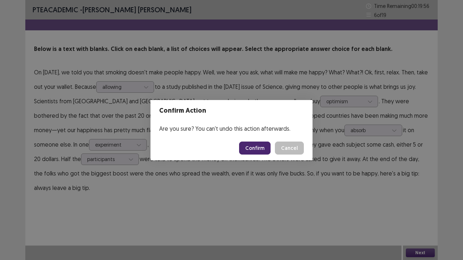
click at [260, 151] on button "Confirm" at bounding box center [254, 148] width 31 height 13
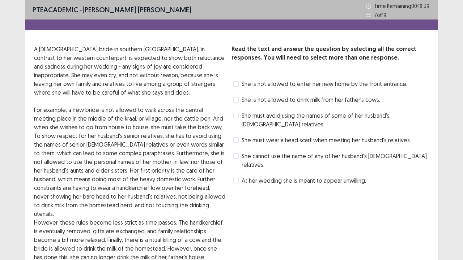
click at [240, 139] on label "She must wear a head scarf when meeting her husband's relatives." at bounding box center [322, 140] width 178 height 9
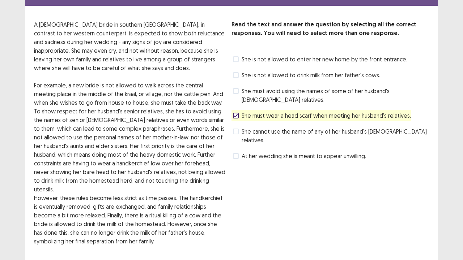
scroll to position [36, 0]
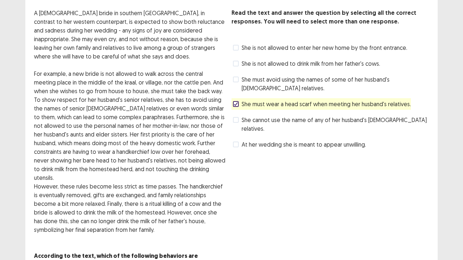
click at [238, 119] on span at bounding box center [236, 120] width 6 height 6
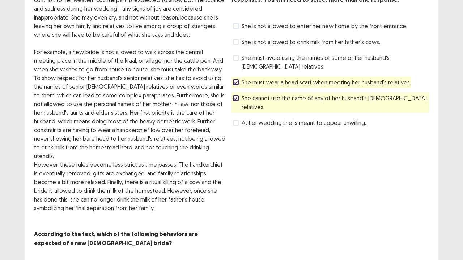
scroll to position [68, 0]
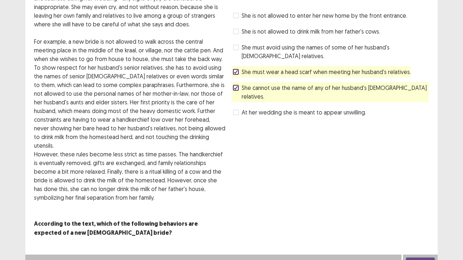
click at [428, 215] on button "Next" at bounding box center [420, 262] width 29 height 9
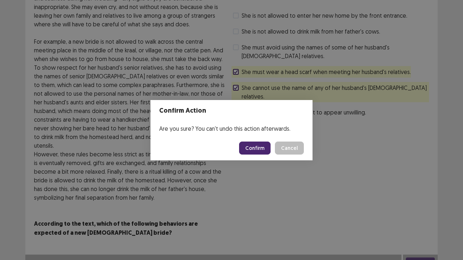
click at [253, 147] on button "Confirm" at bounding box center [254, 148] width 31 height 13
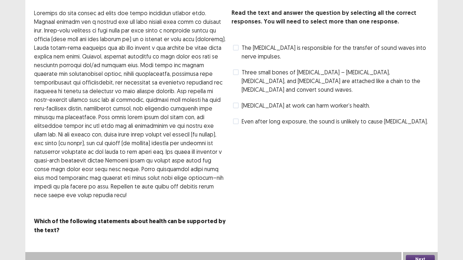
scroll to position [0, 0]
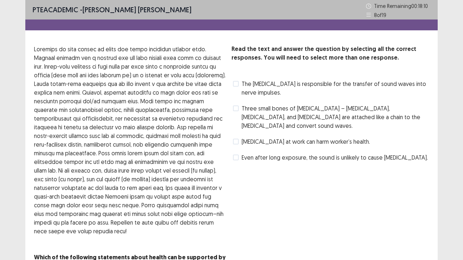
click at [239, 83] on label "The [MEDICAL_DATA] is responsible for the transfer of sound waves into nerve im…" at bounding box center [331, 88] width 196 height 17
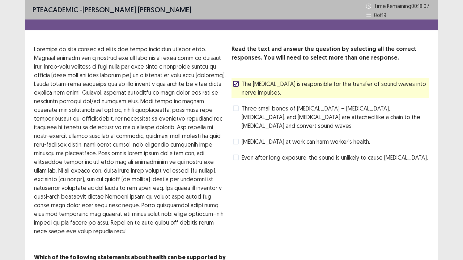
click at [237, 108] on span at bounding box center [236, 109] width 6 height 6
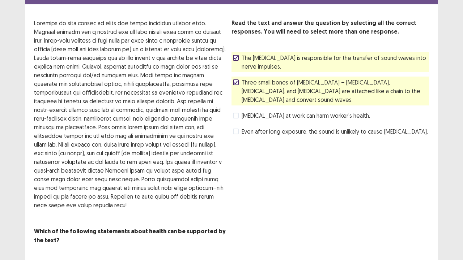
scroll to position [42, 0]
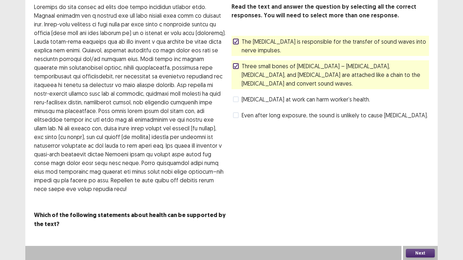
click at [422, 215] on button "Next" at bounding box center [420, 253] width 29 height 9
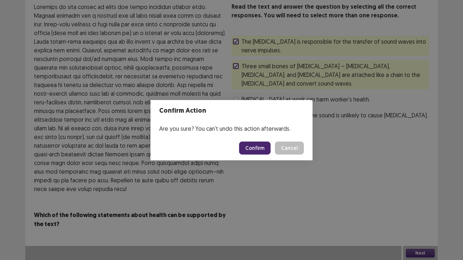
click at [251, 148] on button "Confirm" at bounding box center [254, 148] width 31 height 13
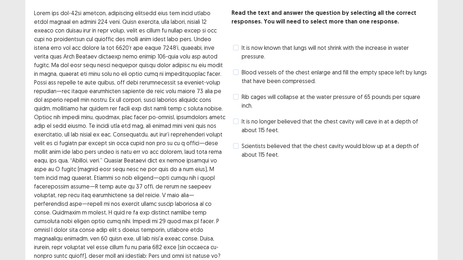
scroll to position [72, 0]
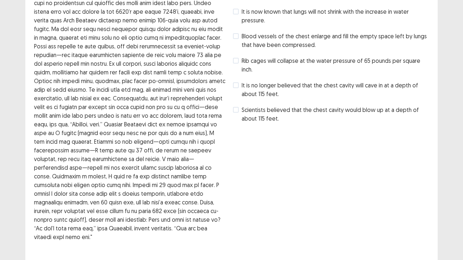
click at [238, 109] on span at bounding box center [236, 110] width 6 height 6
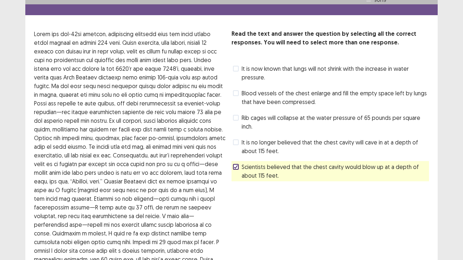
scroll to position [0, 0]
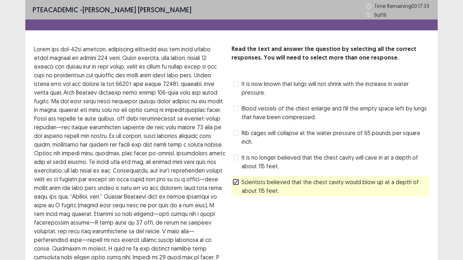
click at [236, 106] on label "Blood vessels of the chest enlarge and fill the empty space left by lungs that …" at bounding box center [331, 112] width 196 height 17
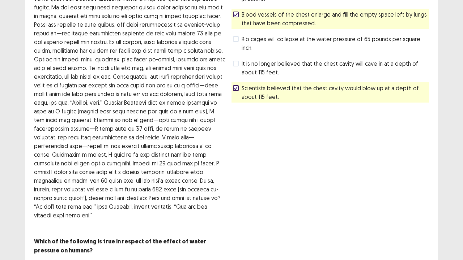
scroll to position [112, 0]
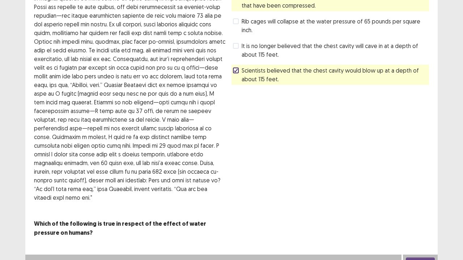
click at [417, 215] on button "Next" at bounding box center [420, 262] width 29 height 9
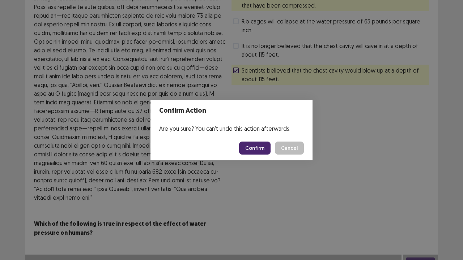
click at [257, 148] on button "Confirm" at bounding box center [254, 148] width 31 height 13
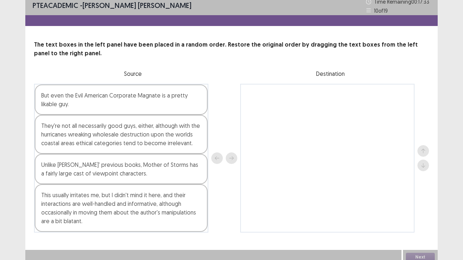
scroll to position [9, 0]
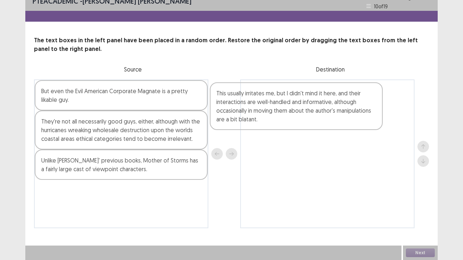
drag, startPoint x: 58, startPoint y: 209, endPoint x: 239, endPoint y: 108, distance: 207.1
click at [239, 108] on div "But even the Evil American Corporate Magnate is a pretty likable guy. They're n…" at bounding box center [231, 154] width 395 height 149
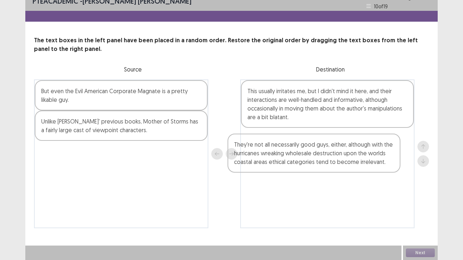
drag, startPoint x: 88, startPoint y: 129, endPoint x: 285, endPoint y: 148, distance: 198.1
click at [290, 150] on div "But even the Evil American Corporate Magnate is a pretty likable guy. They're n…" at bounding box center [231, 154] width 395 height 149
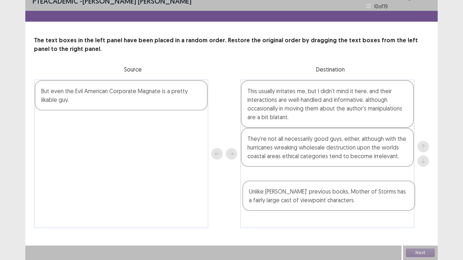
drag, startPoint x: 89, startPoint y: 124, endPoint x: 298, endPoint y: 184, distance: 216.7
click at [298, 184] on div "But even the Evil American Corporate Magnate is a pretty likable guy. Unlike [P…" at bounding box center [231, 154] width 395 height 149
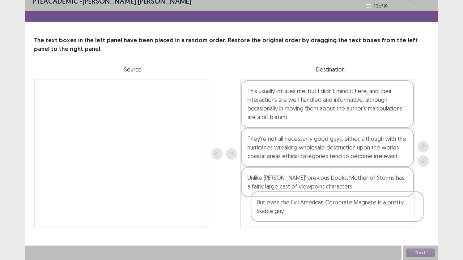
drag, startPoint x: 103, startPoint y: 100, endPoint x: 313, endPoint y: 216, distance: 240.3
click at [315, 215] on div "But even the Evil American Corporate Magnate is a pretty likable guy. This usua…" at bounding box center [231, 154] width 395 height 149
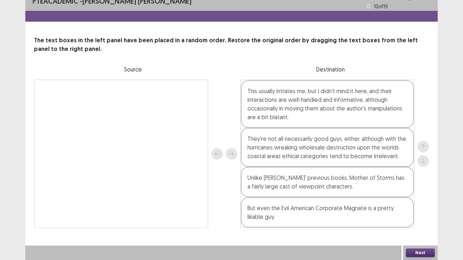
click at [427, 215] on button "Next" at bounding box center [420, 253] width 29 height 9
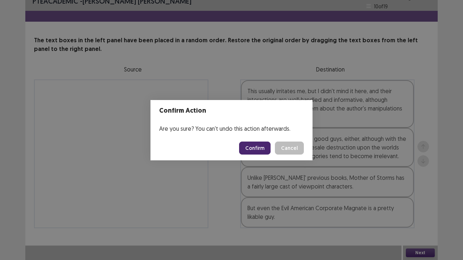
click at [255, 149] on button "Confirm" at bounding box center [254, 148] width 31 height 13
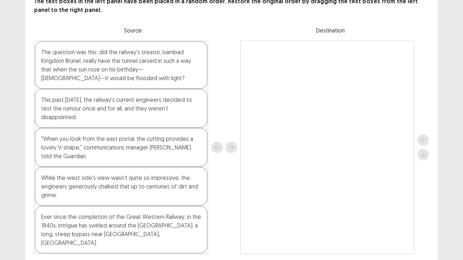
scroll to position [65, 0]
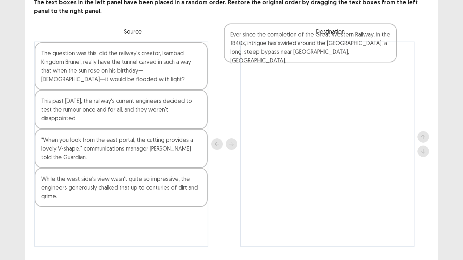
drag, startPoint x: 100, startPoint y: 212, endPoint x: 300, endPoint y: 39, distance: 264.2
click at [300, 39] on div "The text boxes in the left panel have been placed in a random order. Restore th…" at bounding box center [231, 122] width 412 height 249
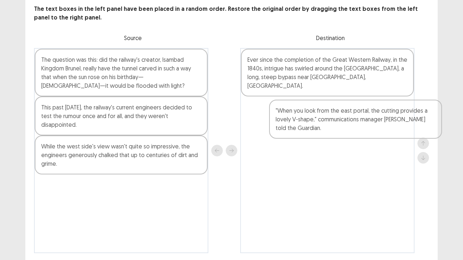
drag, startPoint x: 72, startPoint y: 157, endPoint x: 308, endPoint y: 113, distance: 240.7
click at [309, 121] on div "The question was this: did the railway's creator, lsambad Kingdom Brunel, reall…" at bounding box center [231, 150] width 395 height 205
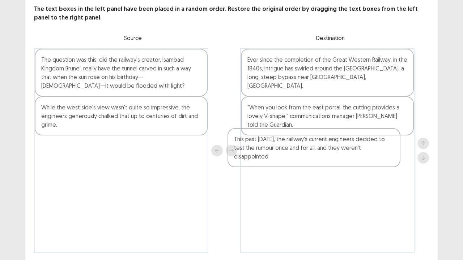
drag, startPoint x: 92, startPoint y: 125, endPoint x: 294, endPoint y: 154, distance: 203.5
click at [291, 157] on div "The question was this: did the railway's creator, lsambad Kingdom Brunel, reall…" at bounding box center [231, 150] width 395 height 205
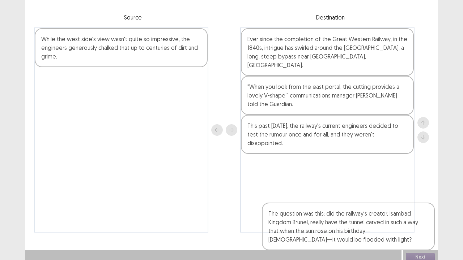
scroll to position [65, 0]
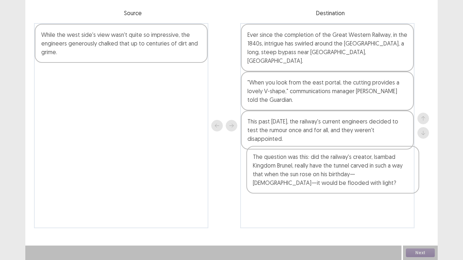
drag, startPoint x: 133, startPoint y: 81, endPoint x: 357, endPoint y: 182, distance: 245.9
click at [357, 182] on div "The question was this: did the railway's creator, lsambad Kingdom Brunel, reall…" at bounding box center [231, 125] width 395 height 205
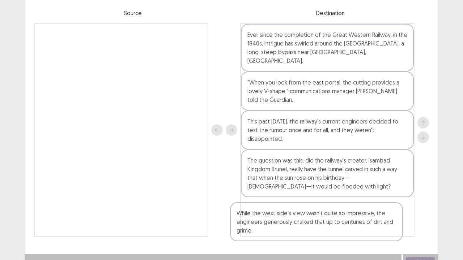
drag, startPoint x: 135, startPoint y: 46, endPoint x: 340, endPoint y: 224, distance: 271.1
click at [335, 215] on div "While the west side's view wasn't quite so impressive, the engineers generously…" at bounding box center [231, 130] width 395 height 214
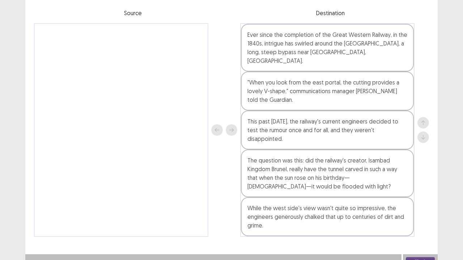
click at [411, 215] on button "Next" at bounding box center [420, 262] width 29 height 9
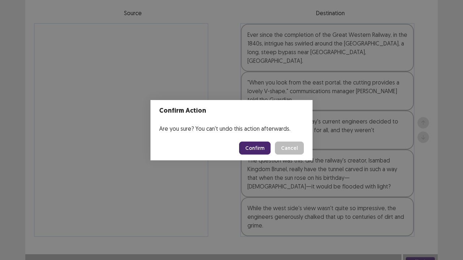
click at [260, 145] on button "Confirm" at bounding box center [254, 148] width 31 height 13
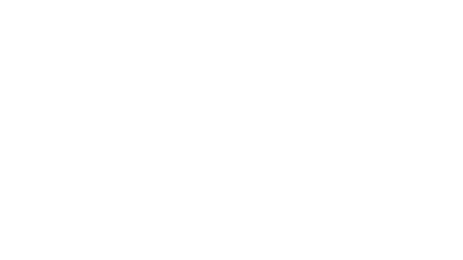
scroll to position [0, 0]
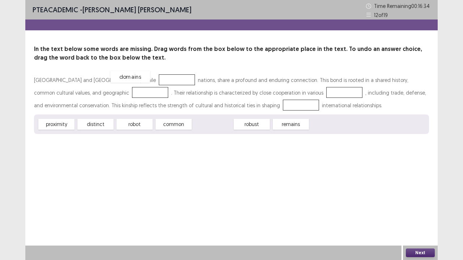
drag, startPoint x: 212, startPoint y: 126, endPoint x: 124, endPoint y: 76, distance: 101.9
drag, startPoint x: 55, startPoint y: 127, endPoint x: 85, endPoint y: 95, distance: 44.3
drag, startPoint x: 209, startPoint y: 127, endPoint x: 271, endPoint y: 94, distance: 70.6
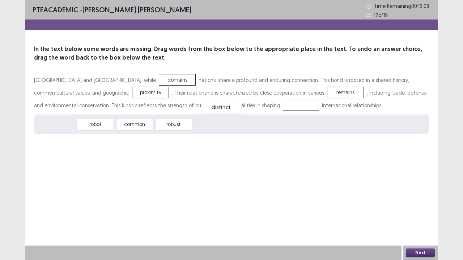
drag, startPoint x: 56, startPoint y: 125, endPoint x: 221, endPoint y: 107, distance: 165.9
drag, startPoint x: 217, startPoint y: 103, endPoint x: 184, endPoint y: 129, distance: 41.2
drag, startPoint x: 94, startPoint y: 126, endPoint x: 225, endPoint y: 110, distance: 131.9
click at [425, 215] on button "Next" at bounding box center [420, 253] width 29 height 9
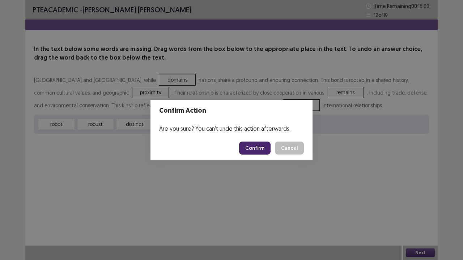
click at [257, 147] on button "Confirm" at bounding box center [254, 148] width 31 height 13
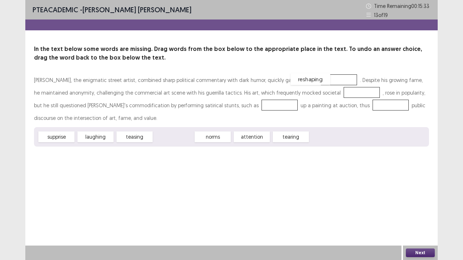
drag, startPoint x: 170, startPoint y: 139, endPoint x: 307, endPoint y: 81, distance: 148.5
drag, startPoint x: 312, startPoint y: 78, endPoint x: 305, endPoint y: 135, distance: 57.6
drag, startPoint x: 204, startPoint y: 137, endPoint x: 284, endPoint y: 81, distance: 97.9
drag, startPoint x: 173, startPoint y: 136, endPoint x: 309, endPoint y: 88, distance: 144.5
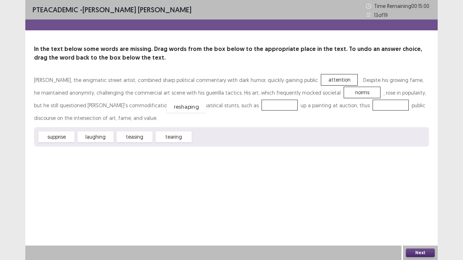
drag, startPoint x: 208, startPoint y: 137, endPoint x: 181, endPoint y: 106, distance: 40.5
drag, startPoint x: 130, startPoint y: 140, endPoint x: 295, endPoint y: 106, distance: 168.4
click at [410, 215] on button "Next" at bounding box center [420, 253] width 29 height 9
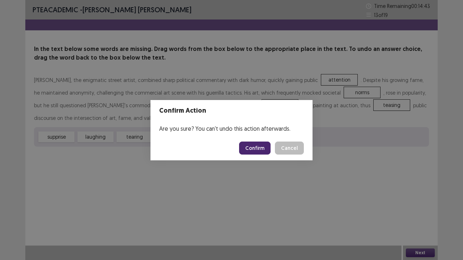
drag, startPoint x: 251, startPoint y: 139, endPoint x: 253, endPoint y: 144, distance: 5.0
click at [251, 140] on footer "Confirm Cancel" at bounding box center [231, 148] width 162 height 25
click at [253, 146] on button "Confirm" at bounding box center [254, 148] width 31 height 13
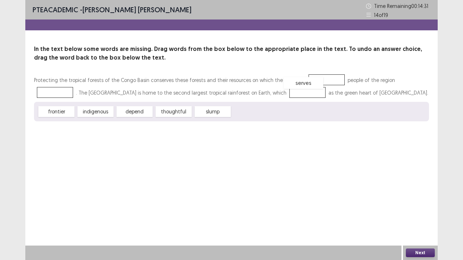
drag, startPoint x: 250, startPoint y: 111, endPoint x: 302, endPoint y: 83, distance: 58.6
drag, startPoint x: 93, startPoint y: 114, endPoint x: 416, endPoint y: 84, distance: 324.0
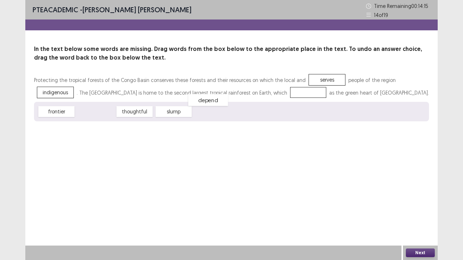
drag, startPoint x: 92, startPoint y: 112, endPoint x: 229, endPoint y: 98, distance: 137.8
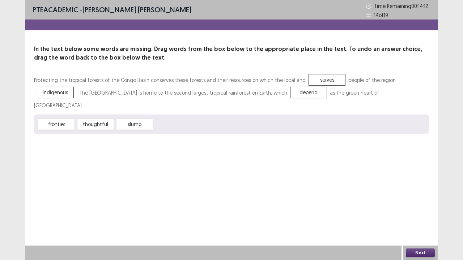
click at [420, 215] on button "Next" at bounding box center [420, 253] width 29 height 9
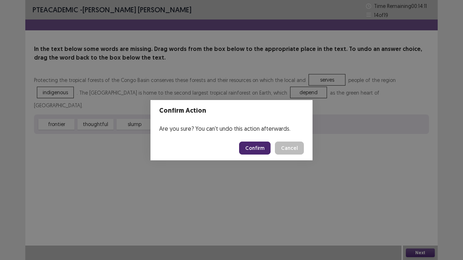
click at [261, 154] on button "Confirm" at bounding box center [254, 148] width 31 height 13
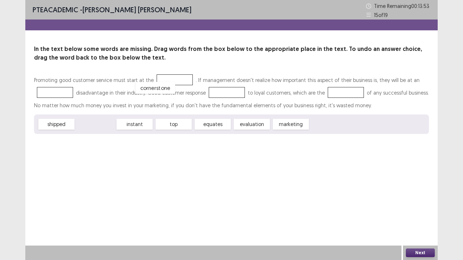
drag, startPoint x: 95, startPoint y: 125, endPoint x: 170, endPoint y: 77, distance: 89.1
drag, startPoint x: 210, startPoint y: 123, endPoint x: 54, endPoint y: 94, distance: 158.2
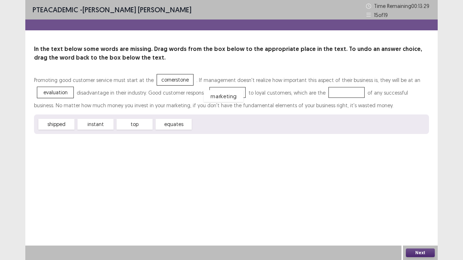
drag, startPoint x: 214, startPoint y: 123, endPoint x: 224, endPoint y: 94, distance: 31.1
drag, startPoint x: 226, startPoint y: 92, endPoint x: 336, endPoint y: 91, distance: 110.0
drag, startPoint x: 171, startPoint y: 124, endPoint x: 221, endPoint y: 90, distance: 59.6
drag, startPoint x: 418, startPoint y: 249, endPoint x: 420, endPoint y: 252, distance: 3.9
click at [419, 215] on div "Next" at bounding box center [420, 253] width 35 height 14
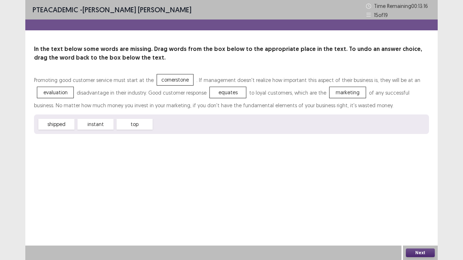
click at [422, 215] on button "Next" at bounding box center [420, 253] width 29 height 9
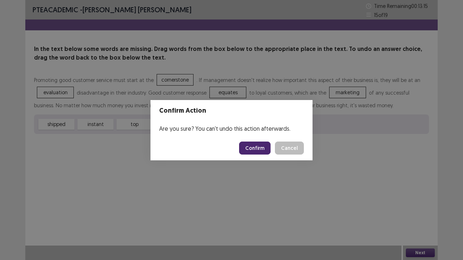
click at [255, 148] on button "Confirm" at bounding box center [254, 148] width 31 height 13
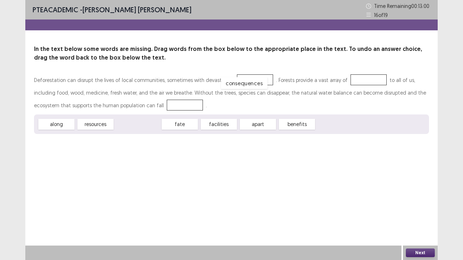
drag, startPoint x: 140, startPoint y: 124, endPoint x: 247, endPoint y: 82, distance: 114.4
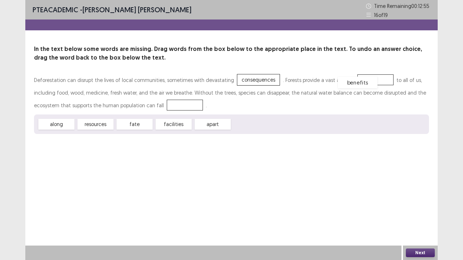
drag, startPoint x: 249, startPoint y: 125, endPoint x: 355, endPoint y: 83, distance: 113.9
click at [98, 125] on div "resources" at bounding box center [96, 125] width 40 height 12
drag, startPoint x: 98, startPoint y: 124, endPoint x: 146, endPoint y: 107, distance: 50.6
click at [419, 215] on button "Next" at bounding box center [420, 253] width 29 height 9
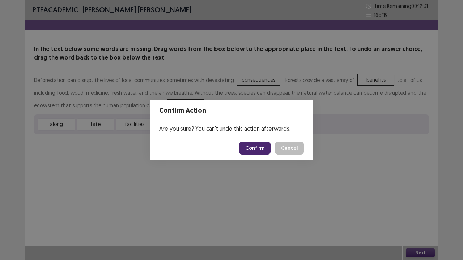
click at [263, 145] on button "Confirm" at bounding box center [254, 148] width 31 height 13
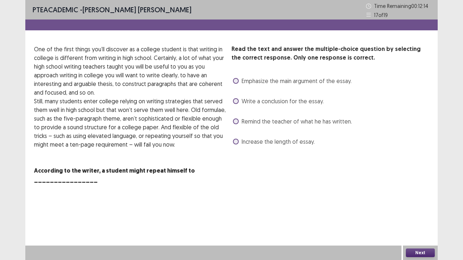
click at [242, 122] on span "Remind the teacher of what he has written." at bounding box center [297, 121] width 110 height 9
click at [420, 215] on button "Next" at bounding box center [420, 253] width 29 height 9
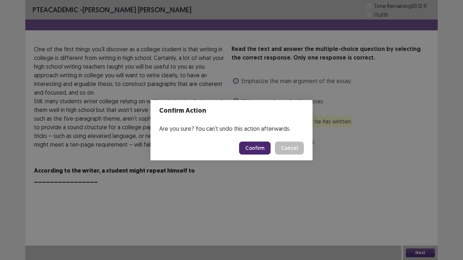
click at [262, 144] on button "Confirm" at bounding box center [254, 148] width 31 height 13
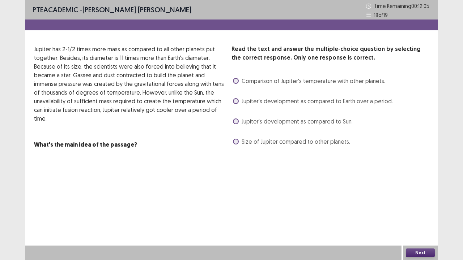
click at [234, 101] on span at bounding box center [236, 101] width 6 height 6
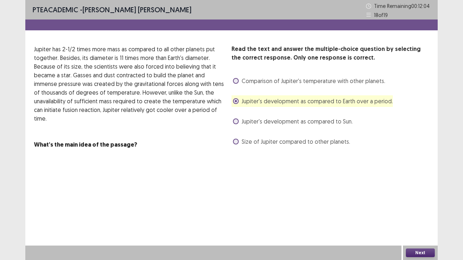
click at [423, 215] on button "Next" at bounding box center [420, 253] width 29 height 9
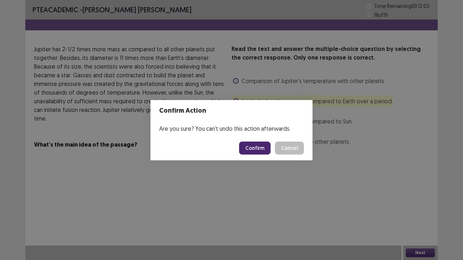
click at [253, 145] on button "Confirm" at bounding box center [254, 148] width 31 height 13
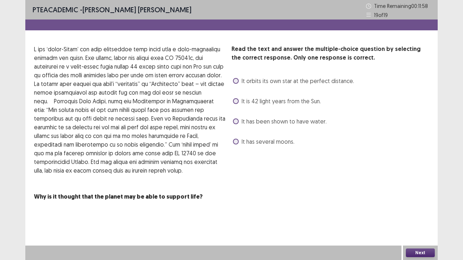
click at [235, 104] on span at bounding box center [236, 101] width 6 height 6
click at [412, 215] on button "Next" at bounding box center [420, 253] width 29 height 9
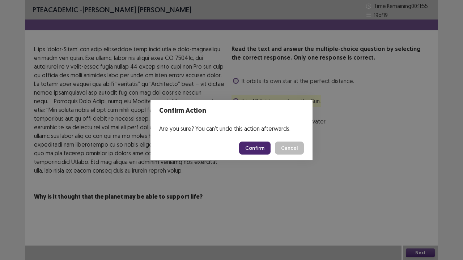
click at [246, 147] on button "Confirm" at bounding box center [254, 148] width 31 height 13
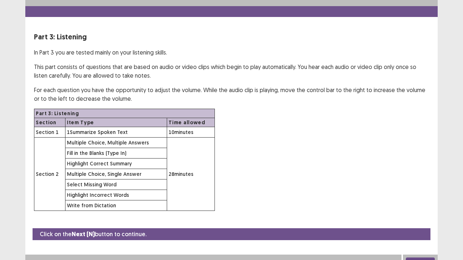
scroll to position [21, 0]
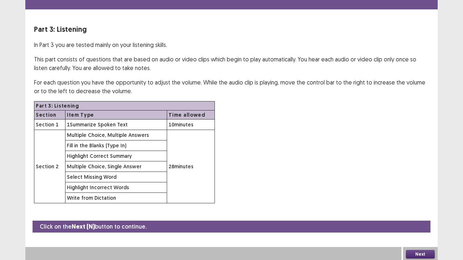
click at [419, 215] on button "Next" at bounding box center [420, 254] width 29 height 9
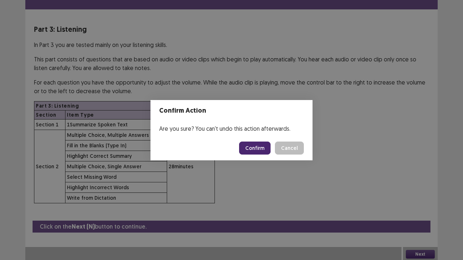
click at [255, 149] on button "Confirm" at bounding box center [254, 148] width 31 height 13
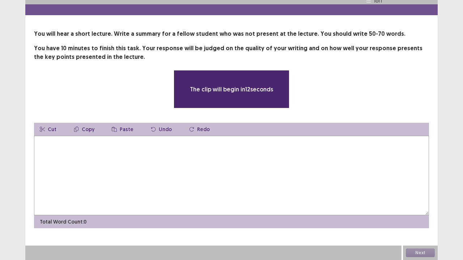
scroll to position [15, 0]
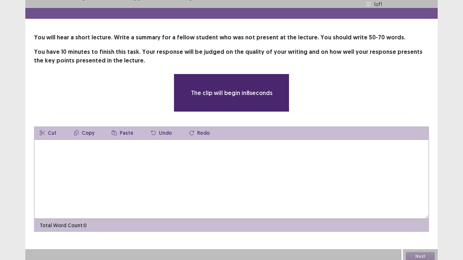
click at [115, 161] on textarea at bounding box center [231, 180] width 395 height 80
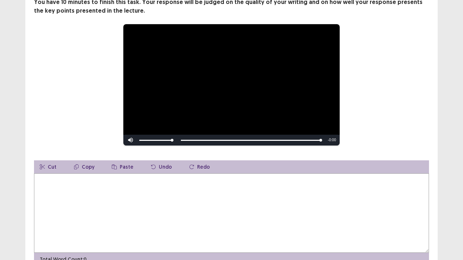
scroll to position [99, 0]
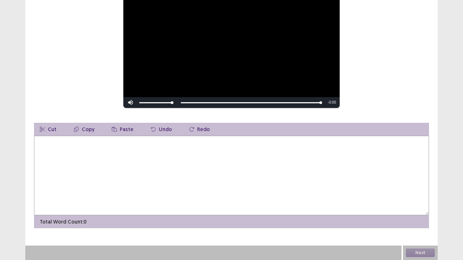
click at [101, 157] on textarea at bounding box center [231, 176] width 395 height 80
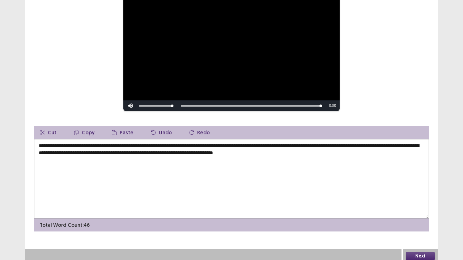
click at [39, 141] on textarea "**********" at bounding box center [231, 179] width 395 height 80
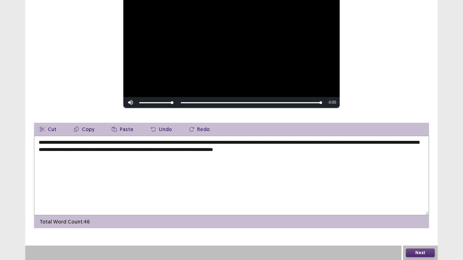
click at [41, 141] on textarea "**********" at bounding box center [231, 176] width 395 height 80
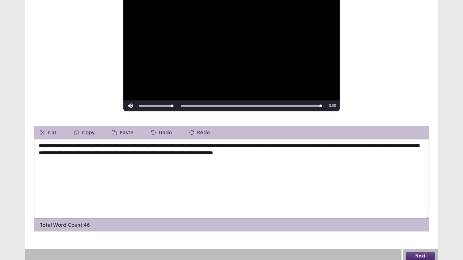
click at [328, 149] on textarea "**********" at bounding box center [231, 179] width 395 height 80
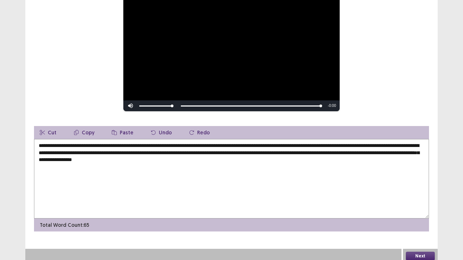
type textarea "**********"
click at [423, 215] on button "Next" at bounding box center [420, 256] width 29 height 9
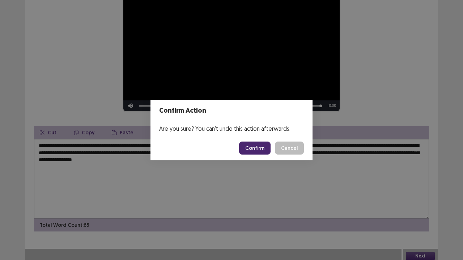
click at [254, 148] on button "Confirm" at bounding box center [254, 148] width 31 height 13
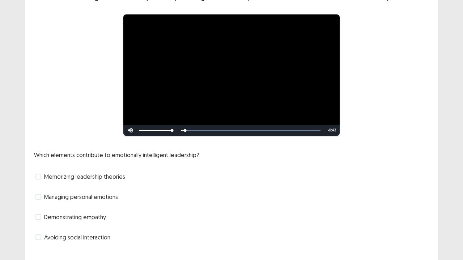
scroll to position [66, 0]
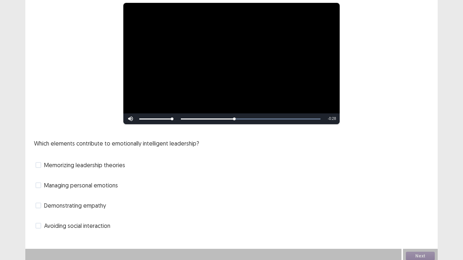
click at [38, 164] on label "Memorizing leadership theories" at bounding box center [80, 165] width 90 height 9
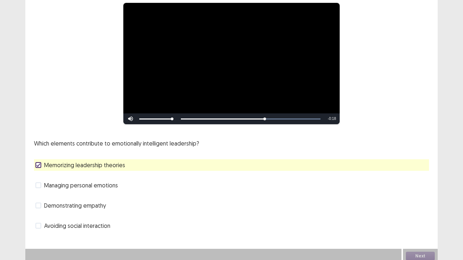
click at [36, 185] on label "Managing personal emotions" at bounding box center [76, 185] width 82 height 9
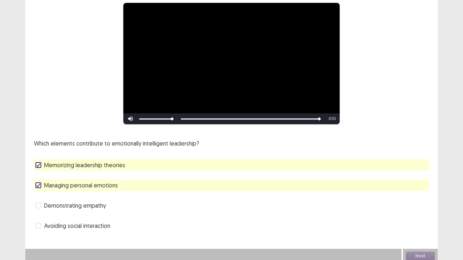
click at [36, 215] on span at bounding box center [38, 226] width 6 height 6
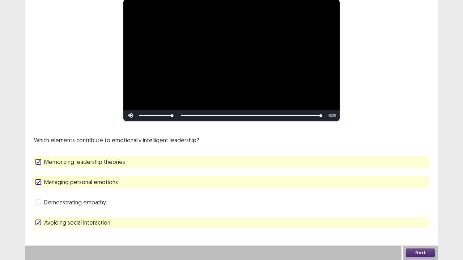
click at [411, 215] on button "Next" at bounding box center [420, 253] width 29 height 9
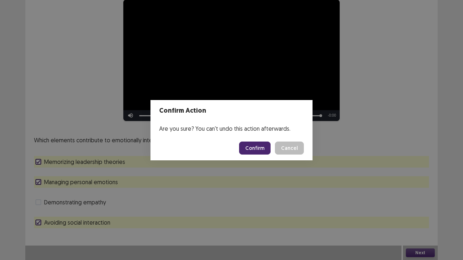
click at [250, 151] on button "Confirm" at bounding box center [254, 148] width 31 height 13
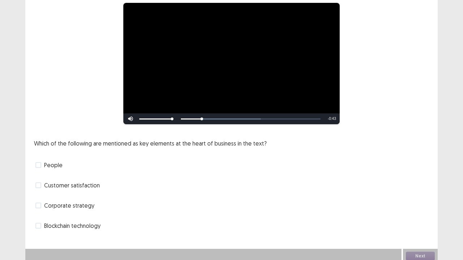
click at [38, 208] on div "Corporate strategy" at bounding box center [231, 206] width 395 height 12
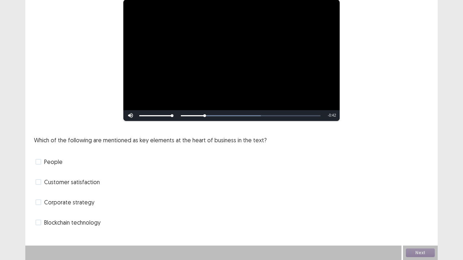
click at [37, 204] on span at bounding box center [38, 203] width 6 height 6
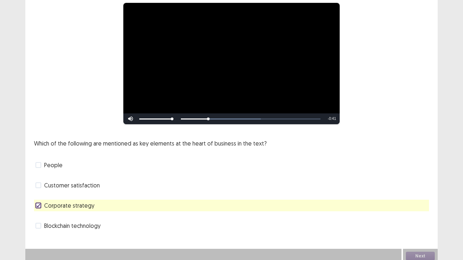
click at [38, 162] on span at bounding box center [38, 165] width 6 height 6
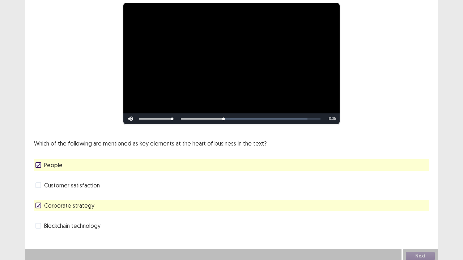
click at [39, 215] on span at bounding box center [38, 226] width 6 height 6
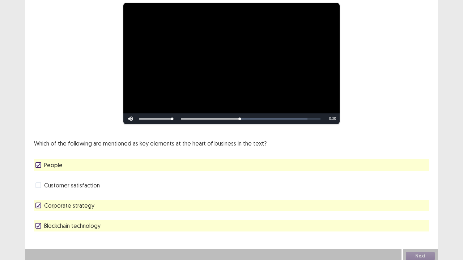
click at [43, 181] on label "Customer satisfaction" at bounding box center [67, 185] width 64 height 9
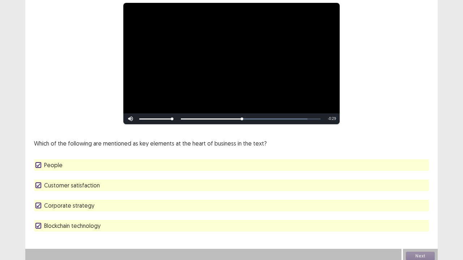
click at [36, 184] on icon at bounding box center [38, 186] width 4 height 4
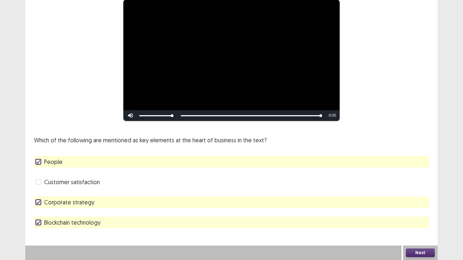
click at [428, 215] on button "Next" at bounding box center [420, 253] width 29 height 9
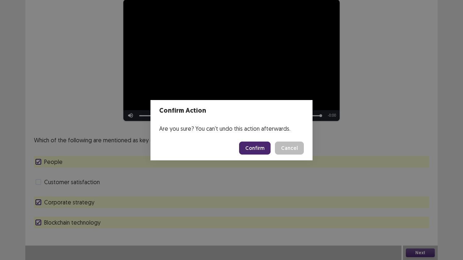
click at [261, 148] on button "Confirm" at bounding box center [254, 148] width 31 height 13
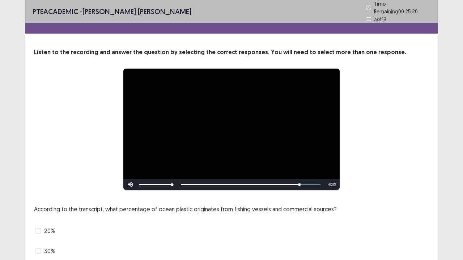
scroll to position [36, 0]
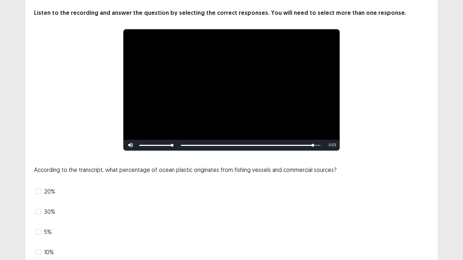
click at [39, 215] on span at bounding box center [38, 253] width 6 height 6
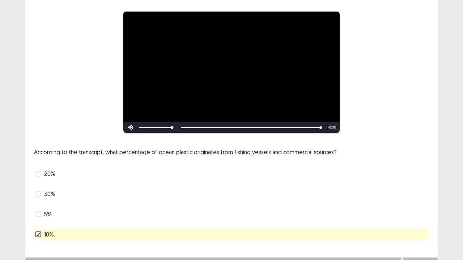
scroll to position [66, 0]
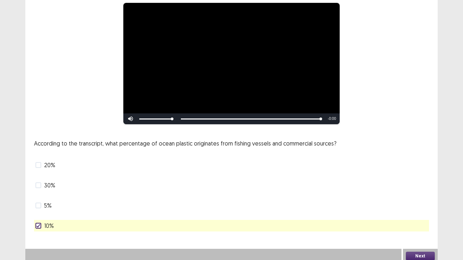
click at [421, 215] on button "Next" at bounding box center [420, 256] width 29 height 9
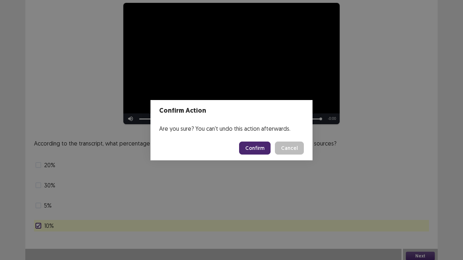
click at [256, 147] on button "Confirm" at bounding box center [254, 148] width 31 height 13
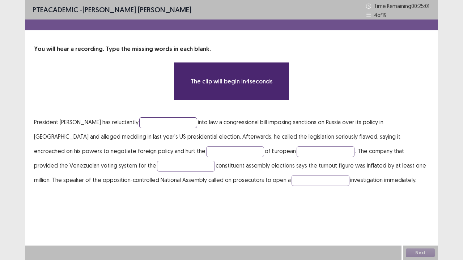
drag, startPoint x: 153, startPoint y: 118, endPoint x: 153, endPoint y: 123, distance: 4.7
click at [153, 121] on input "text" at bounding box center [168, 123] width 58 height 11
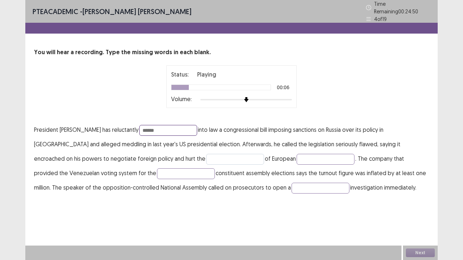
type input "******"
click at [206, 154] on input "text" at bounding box center [235, 159] width 58 height 11
type input "********"
click at [297, 157] on input "text" at bounding box center [326, 159] width 58 height 11
type input "******"
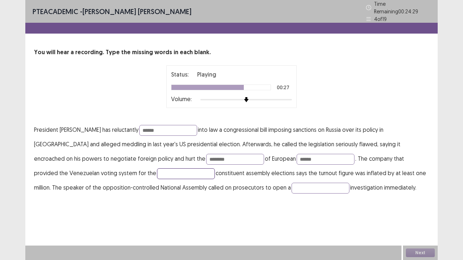
drag, startPoint x: 71, startPoint y: 166, endPoint x: 71, endPoint y: 170, distance: 4.3
click at [157, 169] on input "text" at bounding box center [186, 174] width 58 height 11
click at [157, 171] on input "text" at bounding box center [186, 174] width 58 height 11
click at [292, 187] on input "text" at bounding box center [321, 188] width 58 height 11
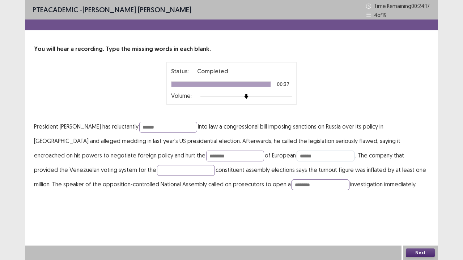
type input "********"
click at [297, 152] on input "******" at bounding box center [326, 156] width 58 height 11
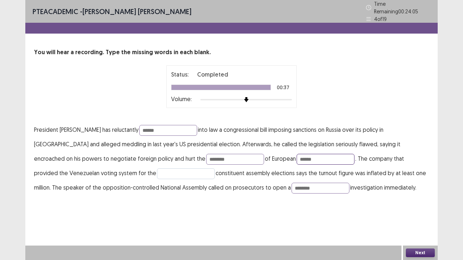
type input "******"
click at [157, 171] on input "text" at bounding box center [186, 174] width 58 height 11
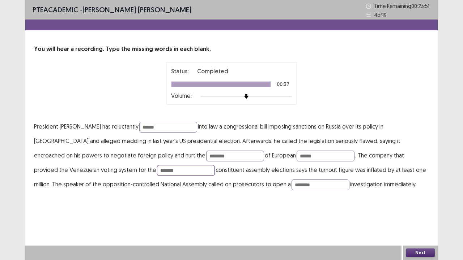
type input "*******"
click at [420, 215] on button "Next" at bounding box center [420, 253] width 29 height 9
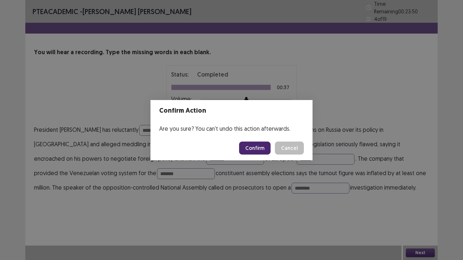
click at [263, 145] on button "Confirm" at bounding box center [254, 148] width 31 height 13
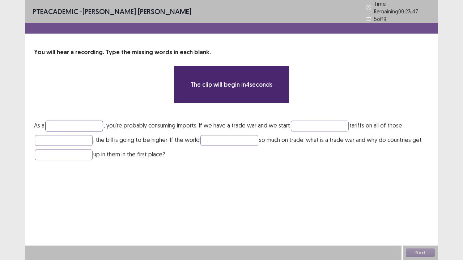
click at [96, 124] on input "text" at bounding box center [74, 126] width 58 height 11
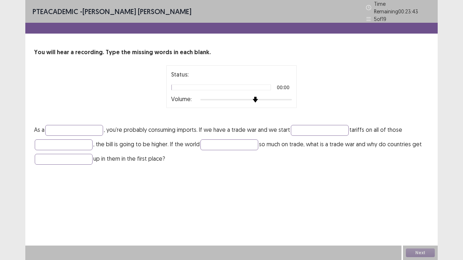
click at [255, 97] on div at bounding box center [246, 100] width 92 height 6
click at [268, 99] on div at bounding box center [246, 99] width 92 height 1
click at [276, 97] on div at bounding box center [246, 100] width 92 height 6
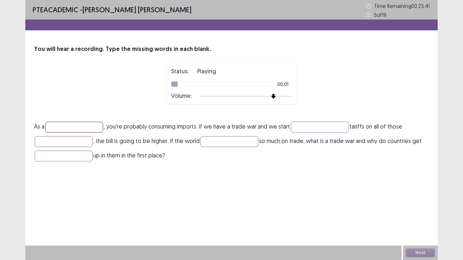
click at [69, 128] on input "text" at bounding box center [74, 127] width 58 height 11
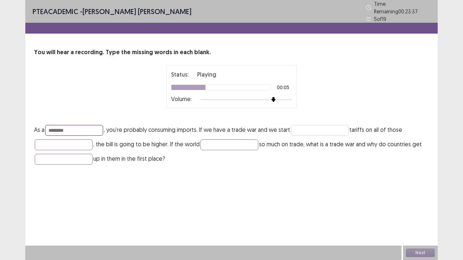
type input "********"
click at [318, 125] on input "text" at bounding box center [320, 130] width 58 height 11
click at [67, 140] on input "text" at bounding box center [64, 145] width 58 height 11
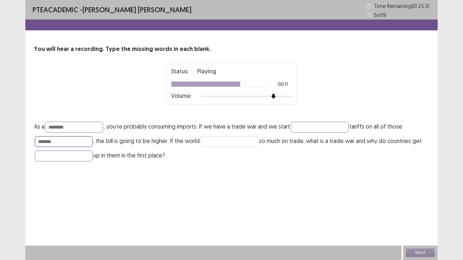
type input "*******"
click at [210, 141] on input "text" at bounding box center [229, 141] width 58 height 11
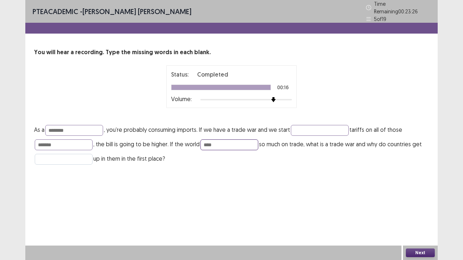
type input "****"
click at [56, 158] on input "text" at bounding box center [64, 159] width 58 height 11
click at [219, 141] on input "****" at bounding box center [229, 145] width 58 height 11
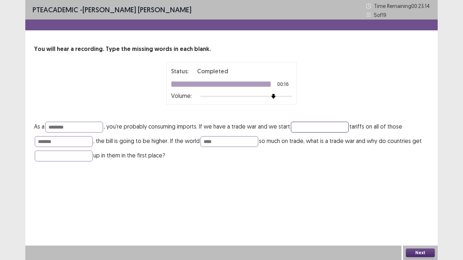
click at [308, 127] on input "text" at bounding box center [320, 127] width 58 height 11
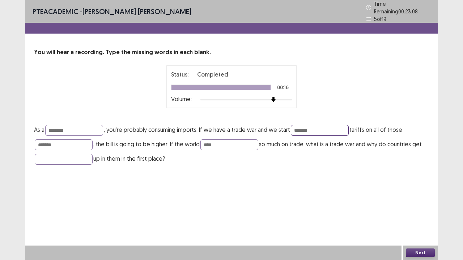
click at [299, 128] on input "*******" at bounding box center [320, 130] width 58 height 11
click at [327, 129] on input "*******" at bounding box center [320, 130] width 58 height 11
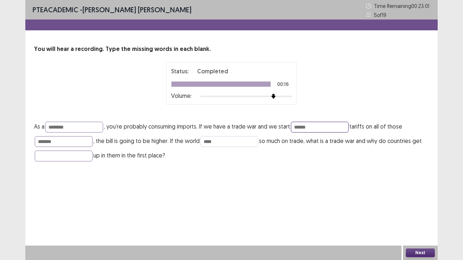
type input "******"
click at [215, 140] on input "****" at bounding box center [229, 141] width 58 height 11
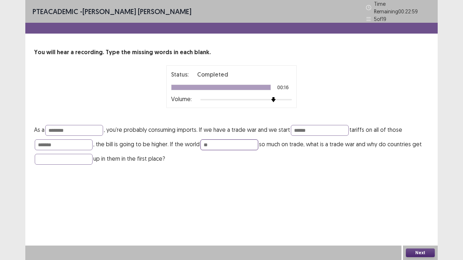
type input "*"
type input "******"
click at [77, 154] on input "text" at bounding box center [64, 159] width 58 height 11
type input "*****"
click at [421, 215] on button "Next" at bounding box center [420, 253] width 29 height 9
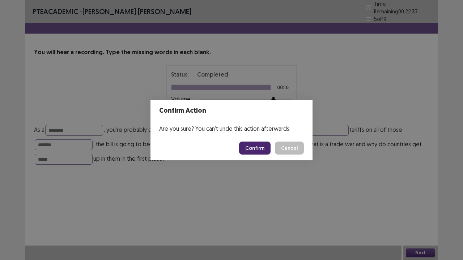
click at [257, 145] on button "Confirm" at bounding box center [254, 148] width 31 height 13
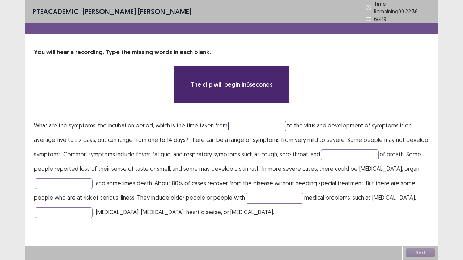
click at [249, 123] on input "text" at bounding box center [257, 126] width 58 height 11
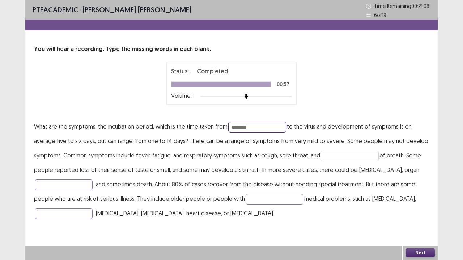
type input "********"
click at [349, 152] on input "text" at bounding box center [350, 156] width 58 height 11
type input "*********"
click at [67, 183] on input "text" at bounding box center [64, 185] width 58 height 11
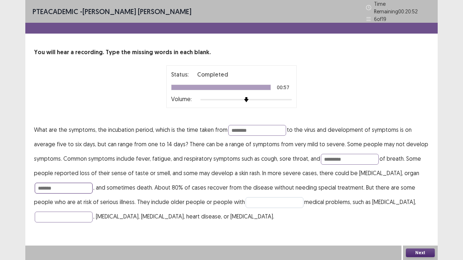
type input "*******"
click at [246, 198] on input "text" at bounding box center [275, 203] width 58 height 11
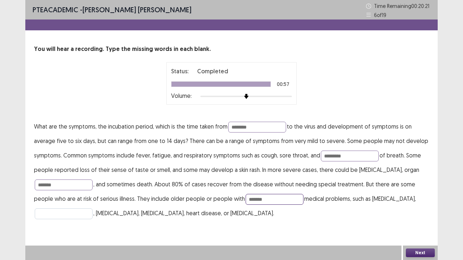
type input "*******"
click at [60, 212] on input "text" at bounding box center [64, 214] width 58 height 11
type input "*"
type input "******"
click at [410, 215] on button "Next" at bounding box center [420, 253] width 29 height 9
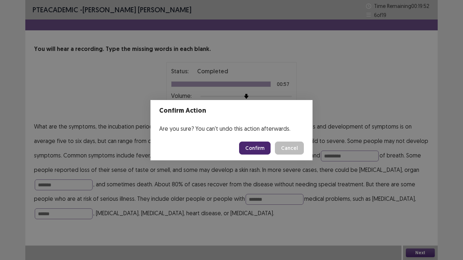
click at [256, 148] on button "Confirm" at bounding box center [254, 148] width 31 height 13
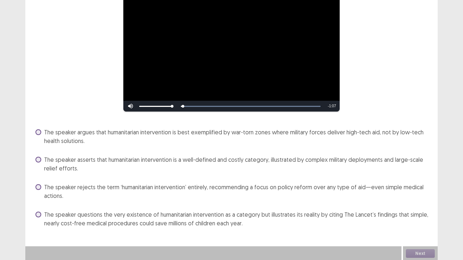
scroll to position [76, 0]
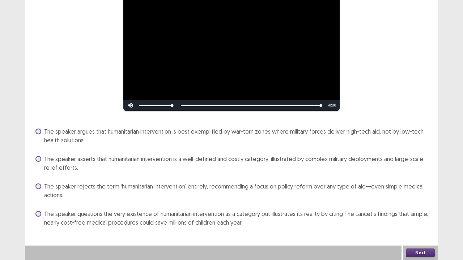
click at [40, 156] on label "The speaker asserts that humanitarian intervention is a well-defined and costly…" at bounding box center [232, 163] width 394 height 17
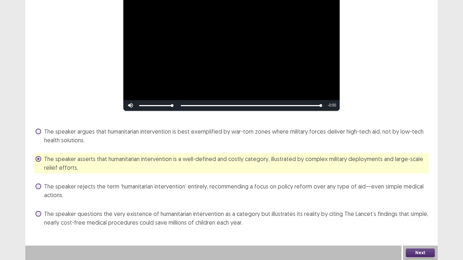
drag, startPoint x: 409, startPoint y: 247, endPoint x: 411, endPoint y: 250, distance: 3.7
click at [410, 215] on div "Next" at bounding box center [420, 253] width 35 height 14
click at [411, 215] on button "Next" at bounding box center [420, 253] width 29 height 9
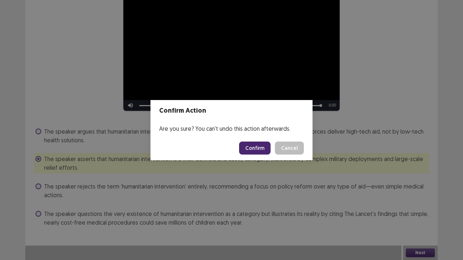
click at [259, 146] on button "Confirm" at bounding box center [254, 148] width 31 height 13
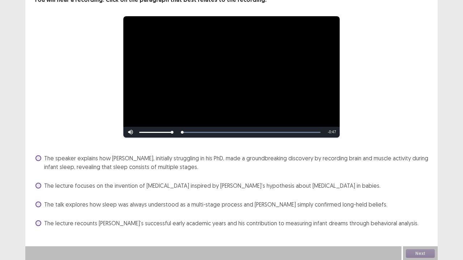
scroll to position [50, 0]
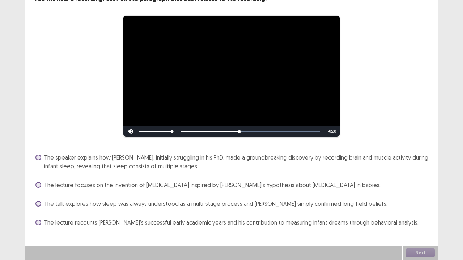
click at [41, 158] on span at bounding box center [38, 158] width 6 height 6
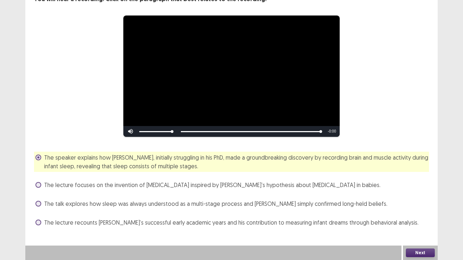
click at [423, 215] on button "Next" at bounding box center [420, 253] width 29 height 9
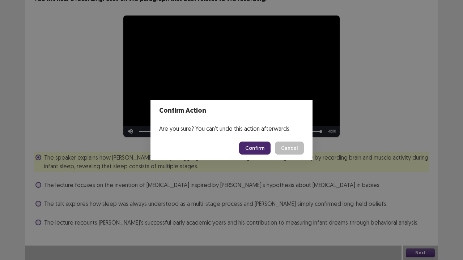
click at [264, 149] on button "Confirm" at bounding box center [254, 148] width 31 height 13
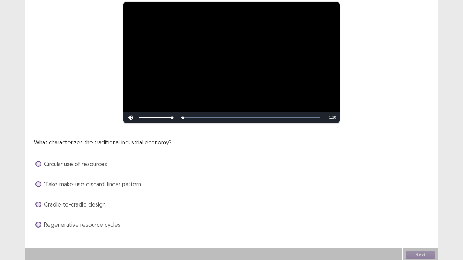
scroll to position [66, 0]
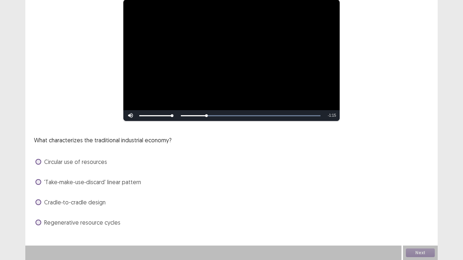
drag, startPoint x: 43, startPoint y: 220, endPoint x: 38, endPoint y: 224, distance: 6.0
click at [38, 215] on label "Regenerative resource cycles" at bounding box center [77, 222] width 85 height 9
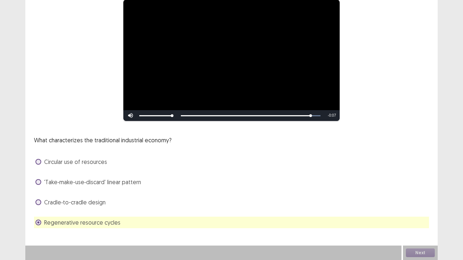
click at [37, 160] on span at bounding box center [38, 162] width 6 height 6
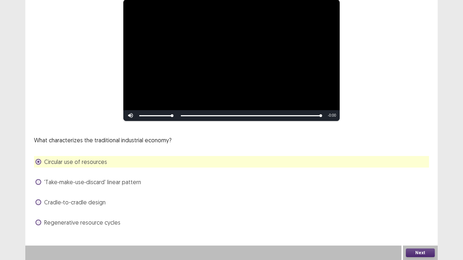
click at [428, 215] on button "Next" at bounding box center [420, 253] width 29 height 9
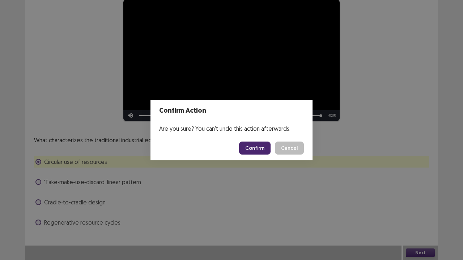
click at [253, 150] on button "Confirm" at bounding box center [254, 148] width 31 height 13
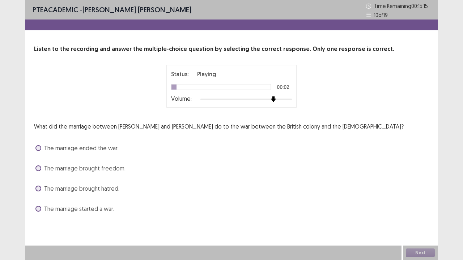
click at [276, 101] on div at bounding box center [246, 100] width 92 height 6
click at [35, 145] on div "The marriage ended the war." at bounding box center [231, 149] width 395 height 12
click at [38, 208] on span at bounding box center [38, 209] width 6 height 6
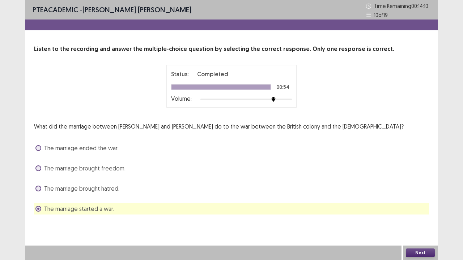
click at [420, 215] on button "Next" at bounding box center [420, 253] width 29 height 9
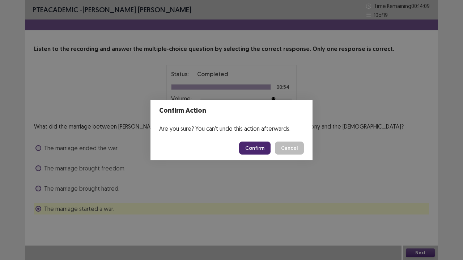
click at [260, 148] on button "Confirm" at bounding box center [254, 148] width 31 height 13
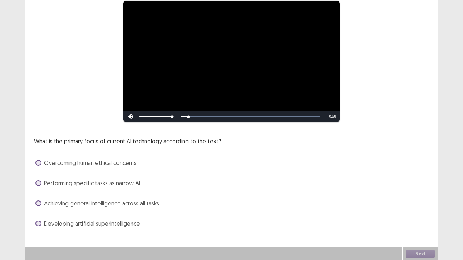
scroll to position [66, 0]
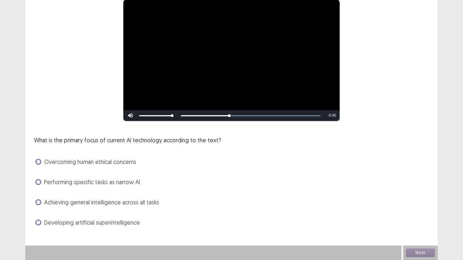
click at [38, 215] on span at bounding box center [38, 223] width 6 height 6
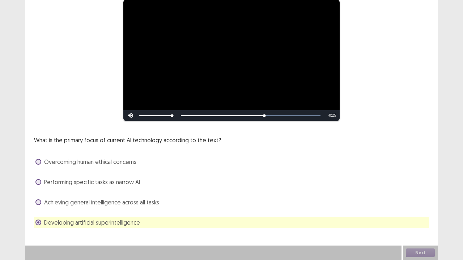
click at [36, 182] on span at bounding box center [38, 182] width 6 height 6
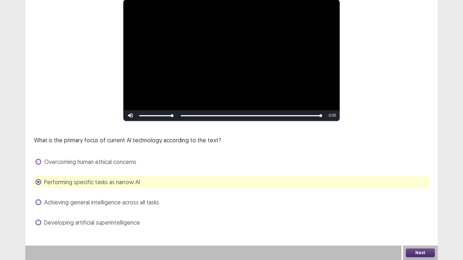
click at [426, 215] on button "Next" at bounding box center [420, 253] width 29 height 9
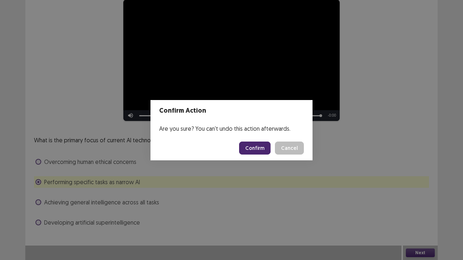
click at [266, 149] on button "Confirm" at bounding box center [254, 148] width 31 height 13
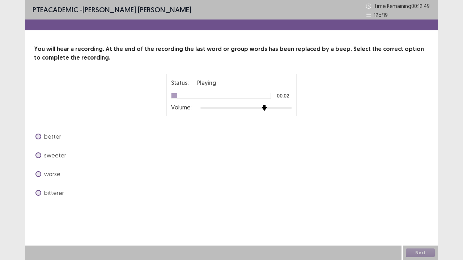
click at [260, 106] on div at bounding box center [246, 108] width 92 height 6
click at [42, 171] on label "worse" at bounding box center [47, 174] width 25 height 9
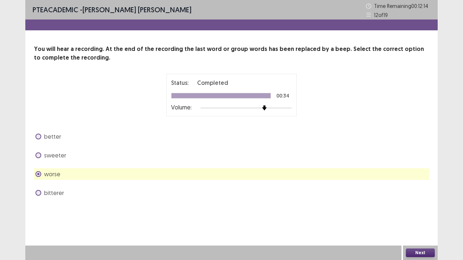
click at [422, 215] on button "Next" at bounding box center [420, 253] width 29 height 9
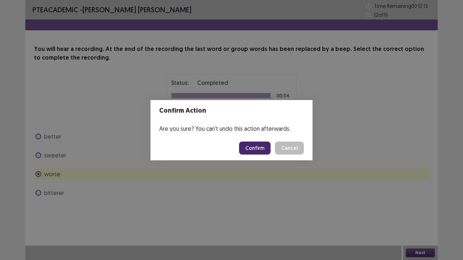
click at [256, 149] on button "Confirm" at bounding box center [254, 148] width 31 height 13
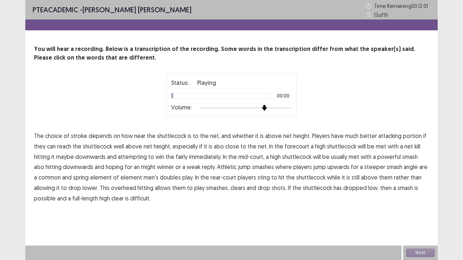
click at [263, 107] on div at bounding box center [246, 108] width 92 height 6
click at [410, 136] on span "portion" at bounding box center [412, 136] width 19 height 9
click at [81, 177] on span "spring" at bounding box center [81, 177] width 16 height 9
click at [333, 178] on span "while" at bounding box center [333, 177] width 13 height 9
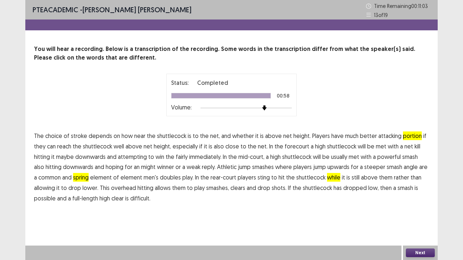
click at [48, 201] on span "possible" at bounding box center [45, 198] width 22 height 9
click at [416, 215] on button "Next" at bounding box center [420, 253] width 29 height 9
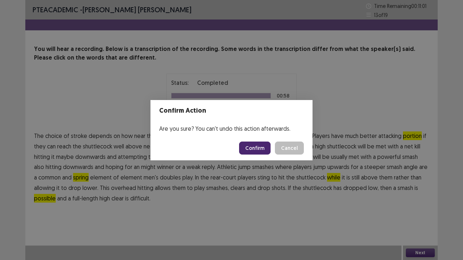
click at [268, 147] on button "Confirm" at bounding box center [254, 148] width 31 height 13
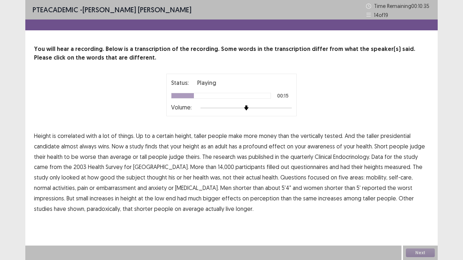
click at [281, 143] on span "effect" at bounding box center [277, 146] width 17 height 9
click at [298, 155] on span "quarterly" at bounding box center [301, 157] width 23 height 9
click at [96, 188] on span "embarrassment" at bounding box center [116, 188] width 40 height 9
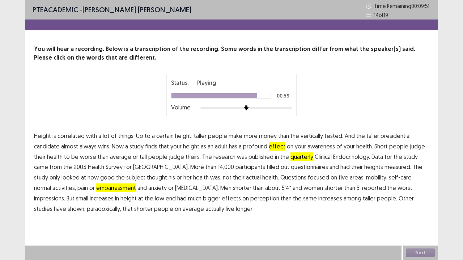
click at [222, 197] on span "effects" at bounding box center [231, 198] width 19 height 9
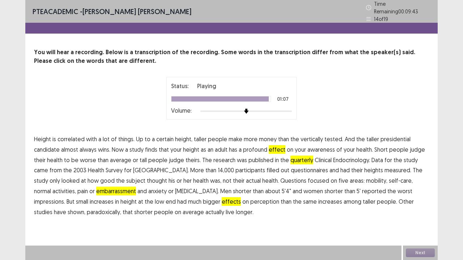
click at [87, 210] on span "paradoxically," at bounding box center [104, 212] width 34 height 9
click at [426, 215] on button "Next" at bounding box center [420, 253] width 29 height 9
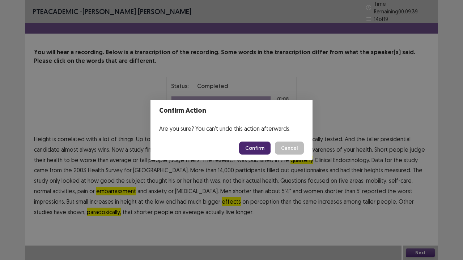
click at [258, 148] on button "Confirm" at bounding box center [254, 148] width 31 height 13
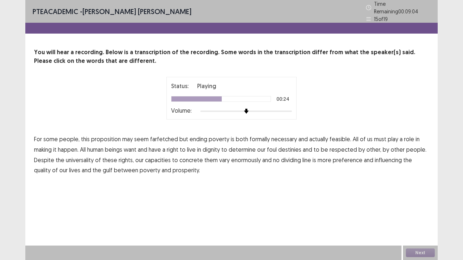
click at [275, 150] on span "foul" at bounding box center [272, 149] width 10 height 9
click at [185, 156] on span "concrete" at bounding box center [191, 160] width 24 height 9
click at [340, 157] on span "preference" at bounding box center [348, 160] width 30 height 9
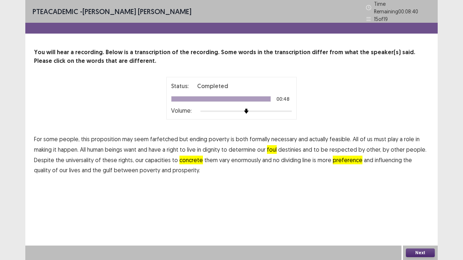
click at [416, 215] on button "Next" at bounding box center [420, 253] width 29 height 9
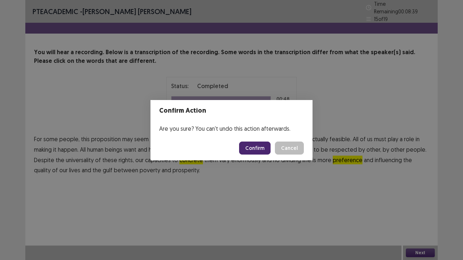
click at [249, 149] on button "Confirm" at bounding box center [254, 148] width 31 height 13
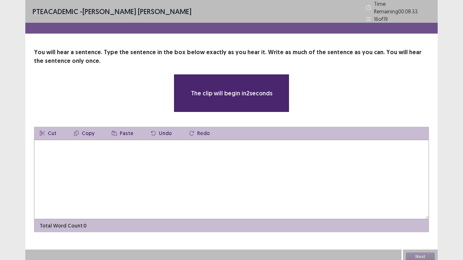
click at [126, 161] on textarea at bounding box center [231, 180] width 395 height 80
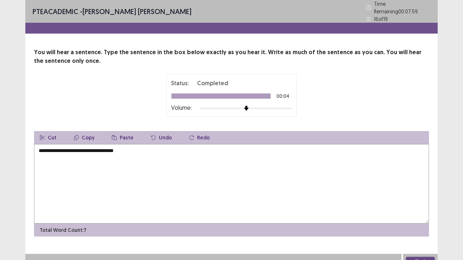
click at [43, 146] on textarea "**********" at bounding box center [231, 184] width 395 height 80
click at [114, 148] on textarea "**********" at bounding box center [231, 184] width 395 height 80
click at [101, 149] on textarea "**********" at bounding box center [231, 184] width 395 height 80
click at [104, 146] on textarea "**********" at bounding box center [231, 184] width 395 height 80
click at [50, 148] on textarea "**********" at bounding box center [231, 184] width 395 height 80
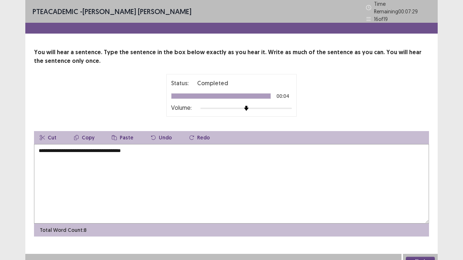
type textarea "**********"
click at [419, 215] on button "Next" at bounding box center [420, 261] width 29 height 9
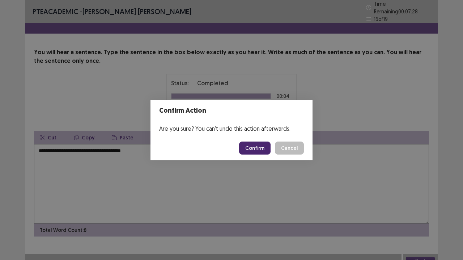
click at [259, 147] on button "Confirm" at bounding box center [254, 148] width 31 height 13
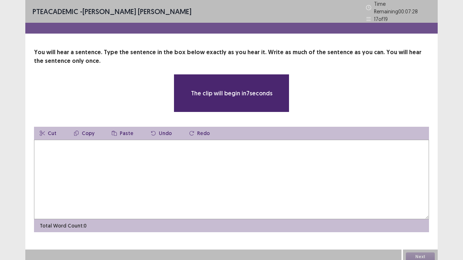
click at [155, 154] on textarea at bounding box center [231, 180] width 395 height 80
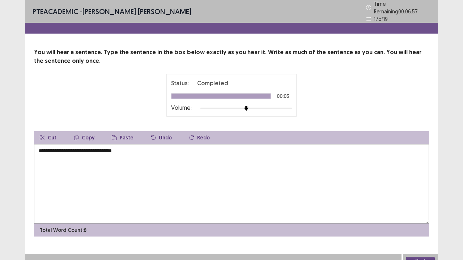
click at [54, 148] on textarea "**********" at bounding box center [231, 184] width 395 height 80
click at [39, 147] on textarea "**********" at bounding box center [231, 184] width 395 height 80
click at [65, 146] on textarea "**********" at bounding box center [231, 184] width 395 height 80
click at [81, 148] on textarea "**********" at bounding box center [231, 184] width 395 height 80
click at [120, 148] on textarea "**********" at bounding box center [231, 184] width 395 height 80
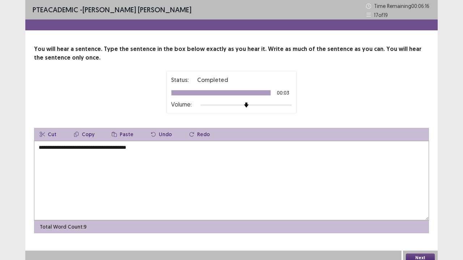
click at [152, 150] on textarea "**********" at bounding box center [231, 181] width 395 height 80
type textarea "**********"
click at [420, 215] on button "Next" at bounding box center [420, 258] width 29 height 9
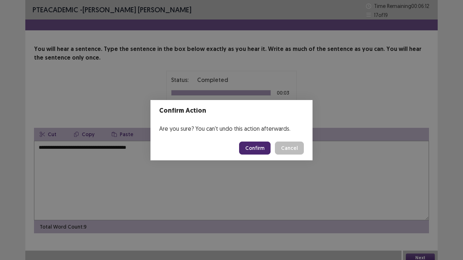
click at [253, 144] on button "Confirm" at bounding box center [254, 148] width 31 height 13
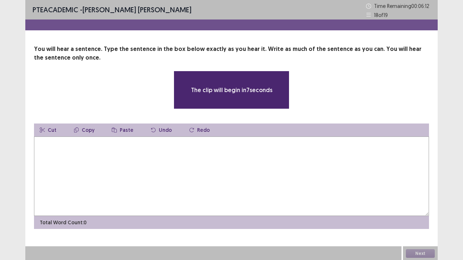
click at [133, 149] on textarea at bounding box center [231, 177] width 395 height 80
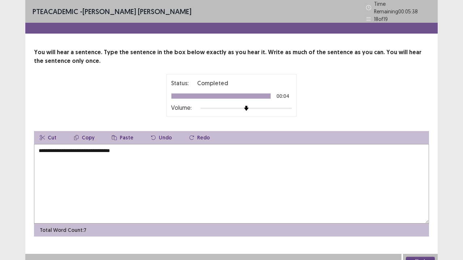
click at [116, 146] on textarea "**********" at bounding box center [231, 184] width 395 height 80
click at [120, 147] on textarea "**********" at bounding box center [231, 184] width 395 height 80
click at [127, 146] on textarea "**********" at bounding box center [231, 184] width 395 height 80
click at [41, 148] on textarea "**********" at bounding box center [231, 184] width 395 height 80
click at [126, 146] on textarea "**********" at bounding box center [231, 184] width 395 height 80
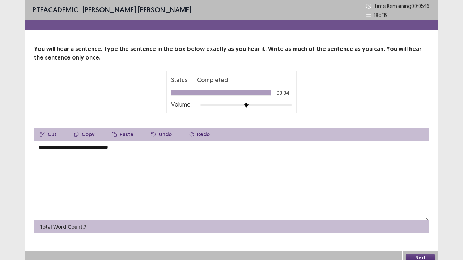
type textarea "**********"
click at [421, 215] on button "Next" at bounding box center [420, 258] width 29 height 9
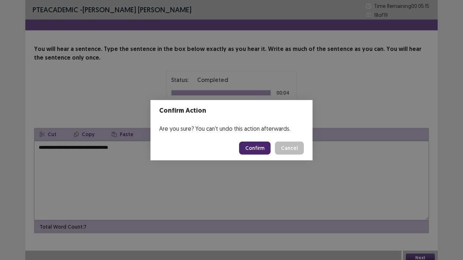
click at [263, 150] on button "Confirm" at bounding box center [254, 148] width 31 height 13
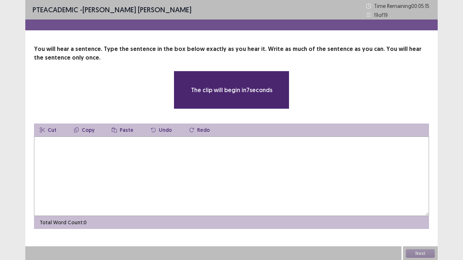
click at [244, 157] on textarea at bounding box center [231, 177] width 395 height 80
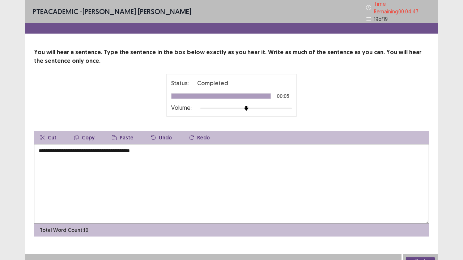
click at [40, 145] on textarea "**********" at bounding box center [231, 184] width 395 height 80
click at [81, 148] on textarea "**********" at bounding box center [231, 184] width 395 height 80
click at [118, 148] on textarea "**********" at bounding box center [231, 184] width 395 height 80
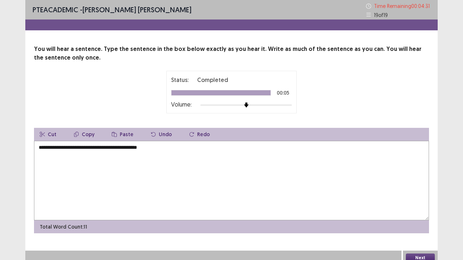
click at [123, 148] on textarea "**********" at bounding box center [231, 181] width 395 height 80
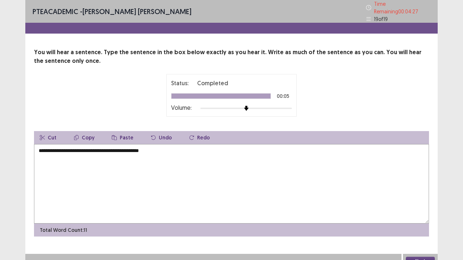
click at [49, 148] on textarea "**********" at bounding box center [231, 184] width 395 height 80
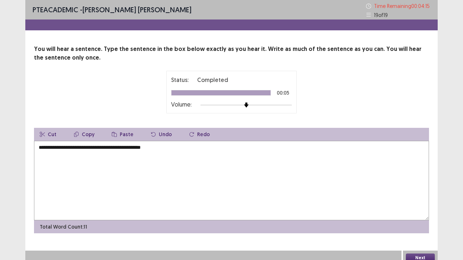
click at [125, 148] on textarea "**********" at bounding box center [231, 181] width 395 height 80
type textarea "**********"
click at [426, 215] on button "Next" at bounding box center [420, 258] width 29 height 9
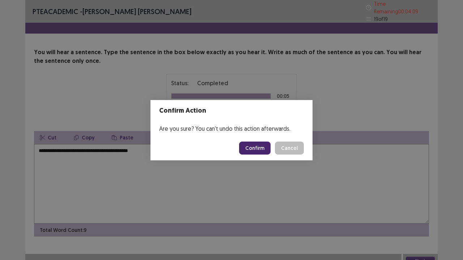
click at [248, 142] on footer "Confirm Cancel" at bounding box center [231, 148] width 162 height 25
click at [250, 145] on button "Confirm" at bounding box center [254, 148] width 31 height 13
